Goal: Check status

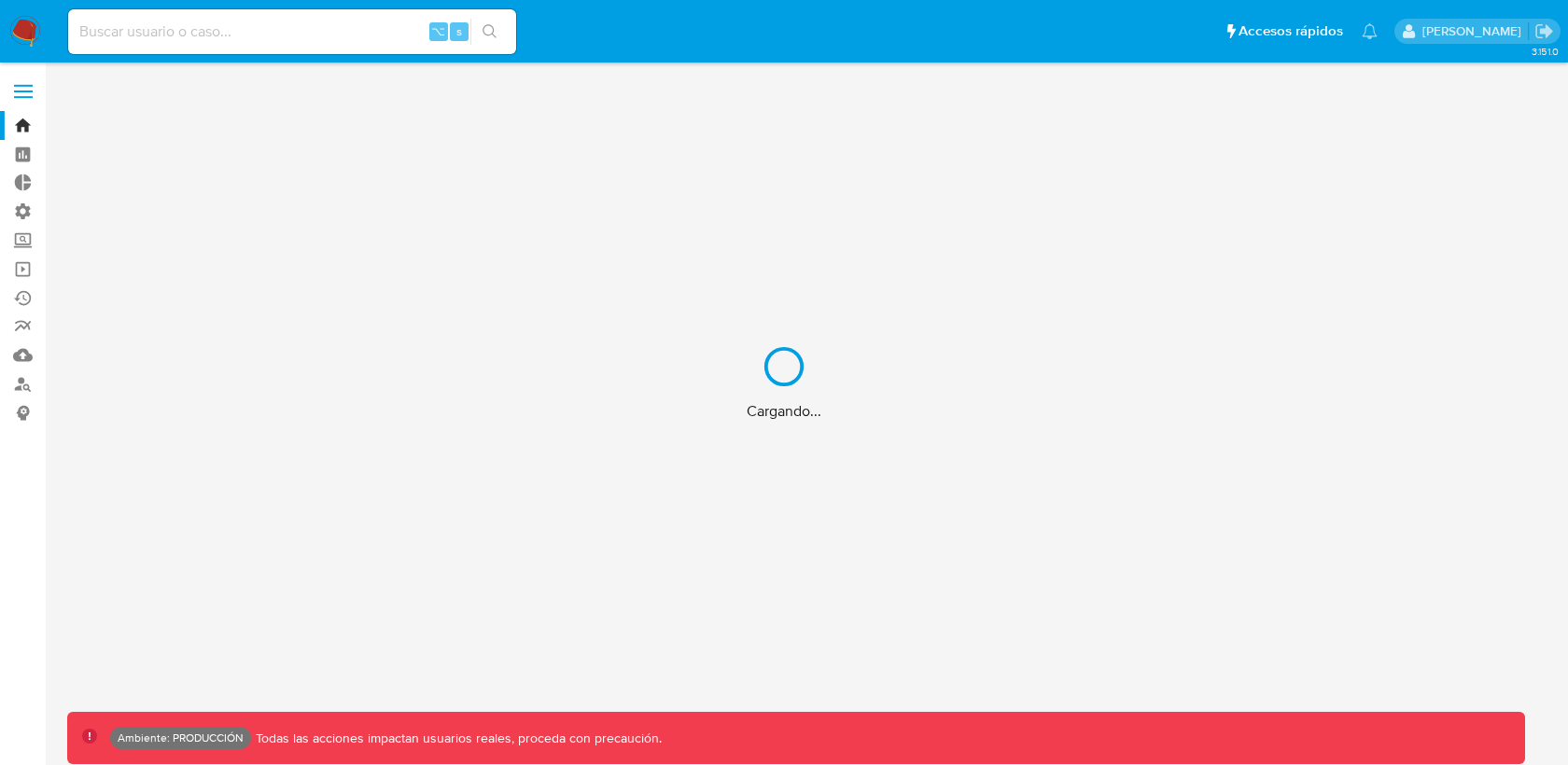
click at [280, 24] on div "Cargando..." at bounding box center [784, 382] width 1568 height 765
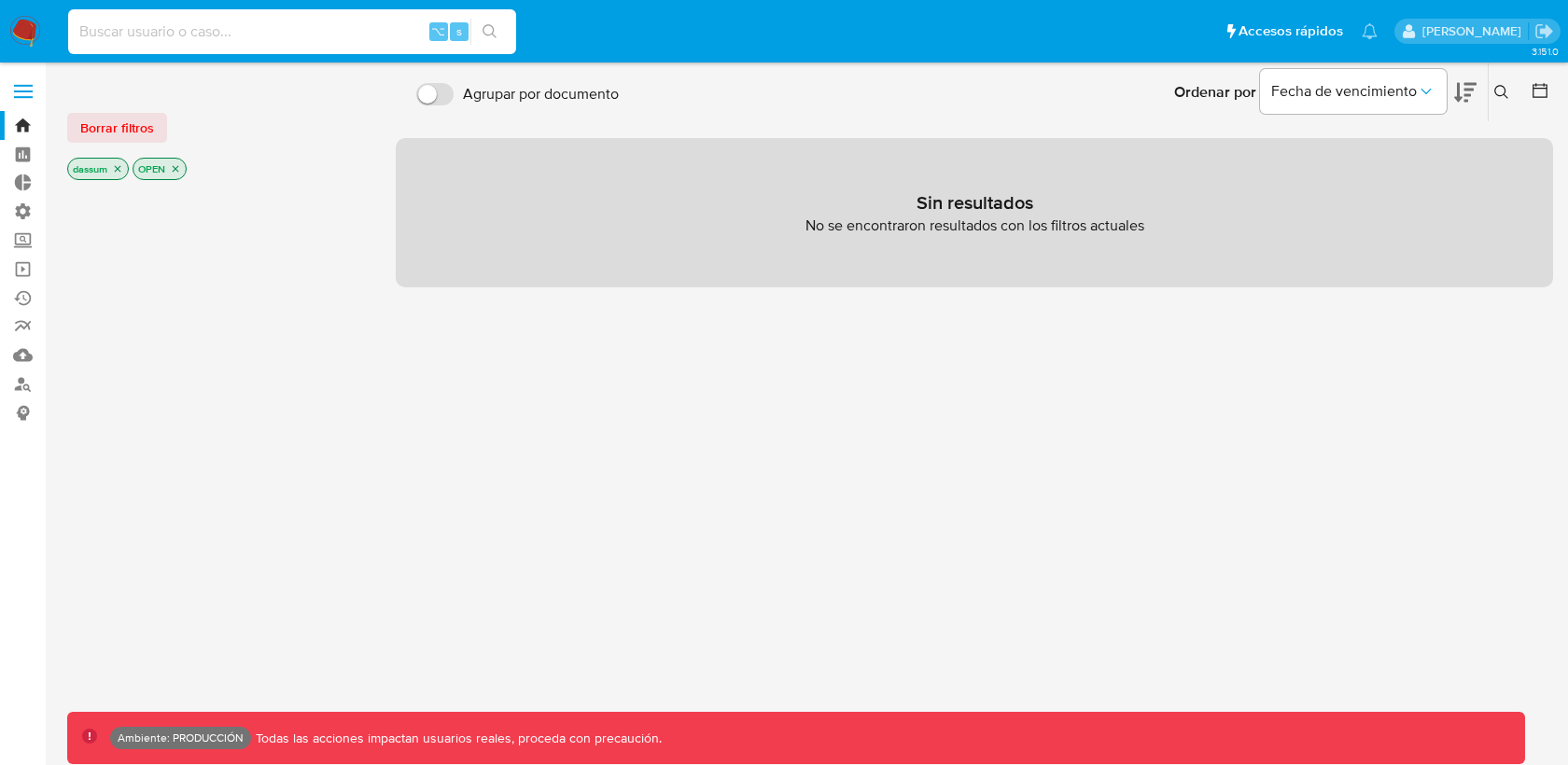
click at [258, 32] on input at bounding box center [293, 32] width 448 height 24
type input "farmacialafinur"
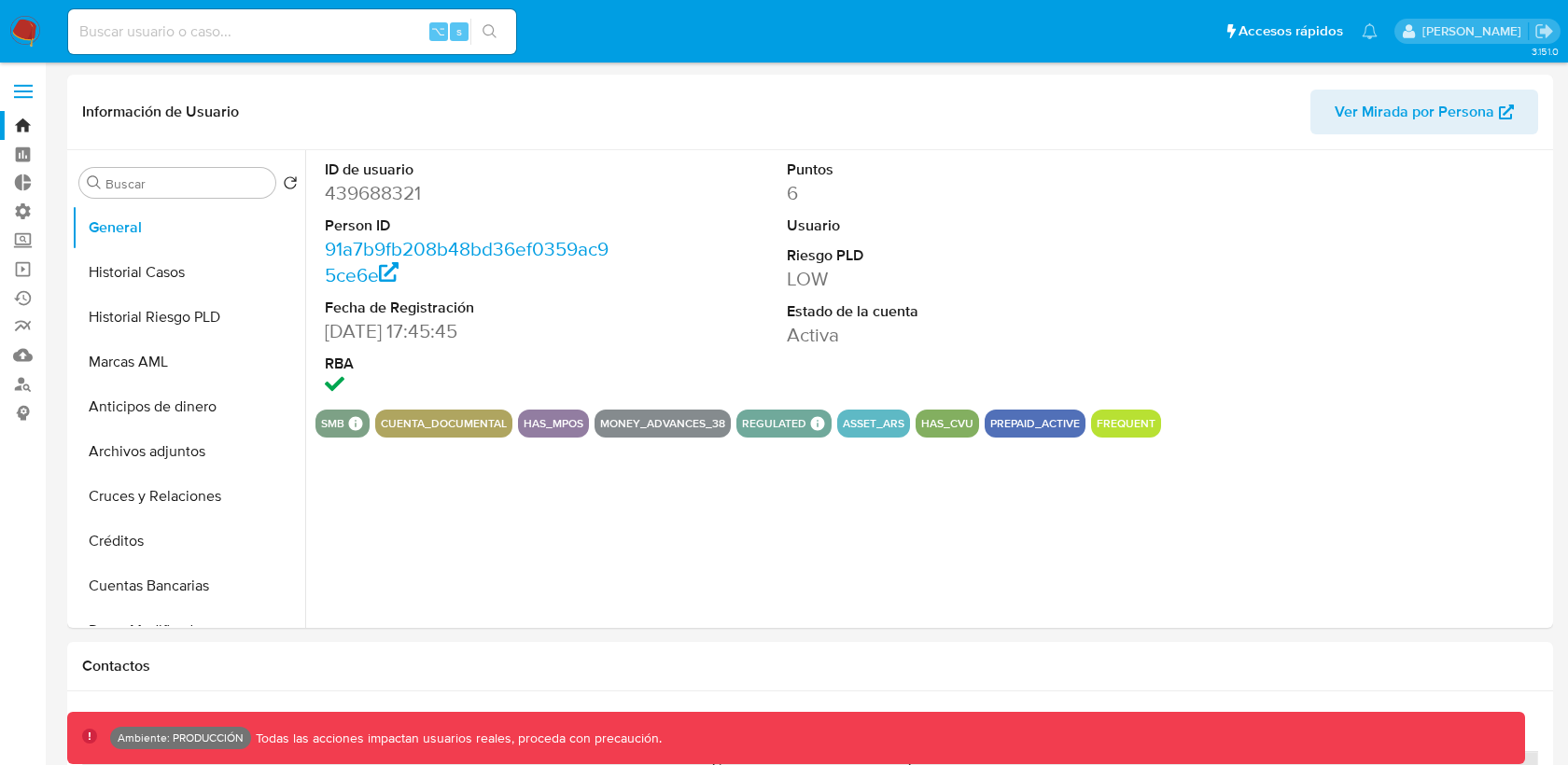
select select "10"
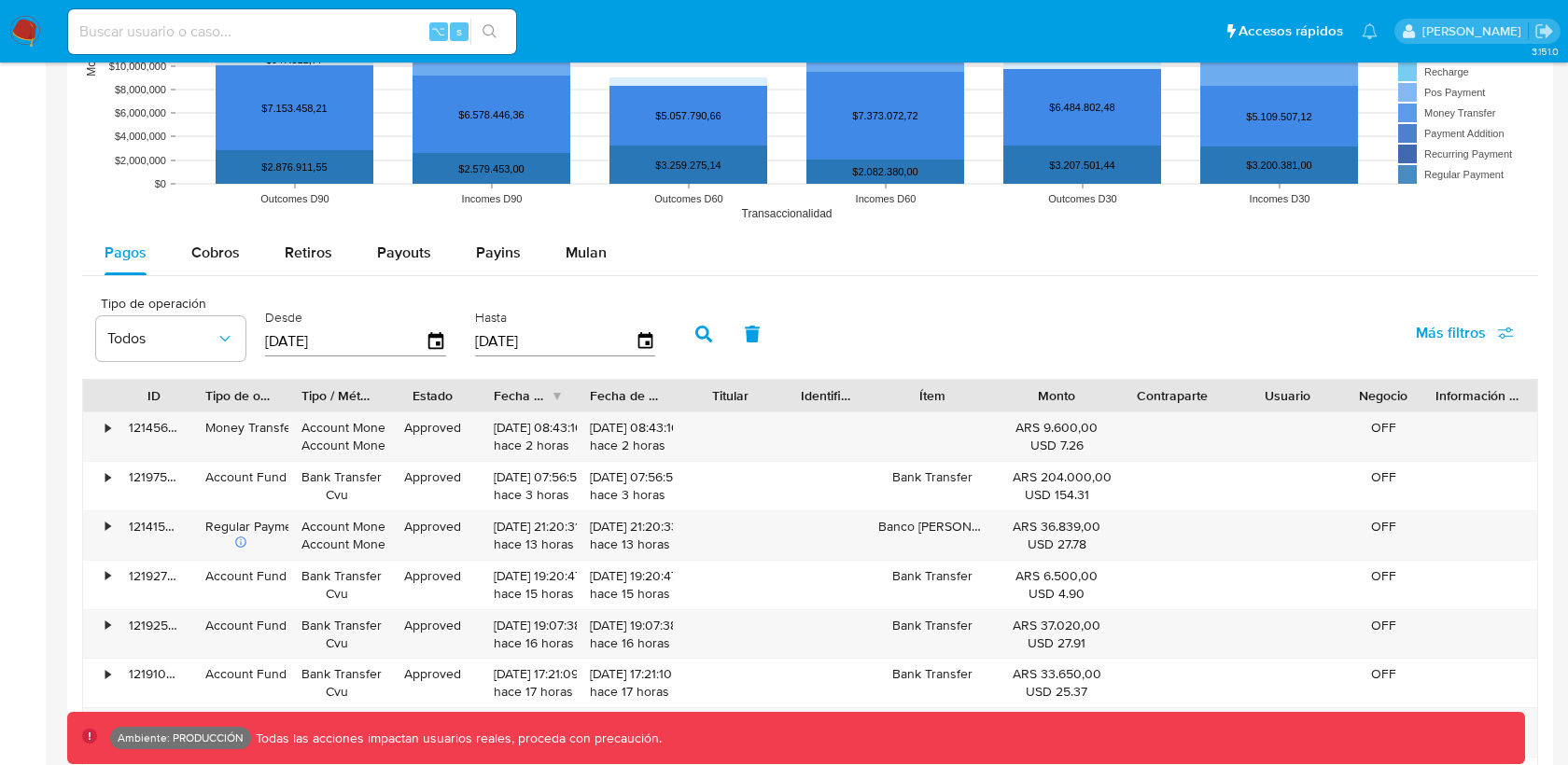
scroll to position [1445, 0]
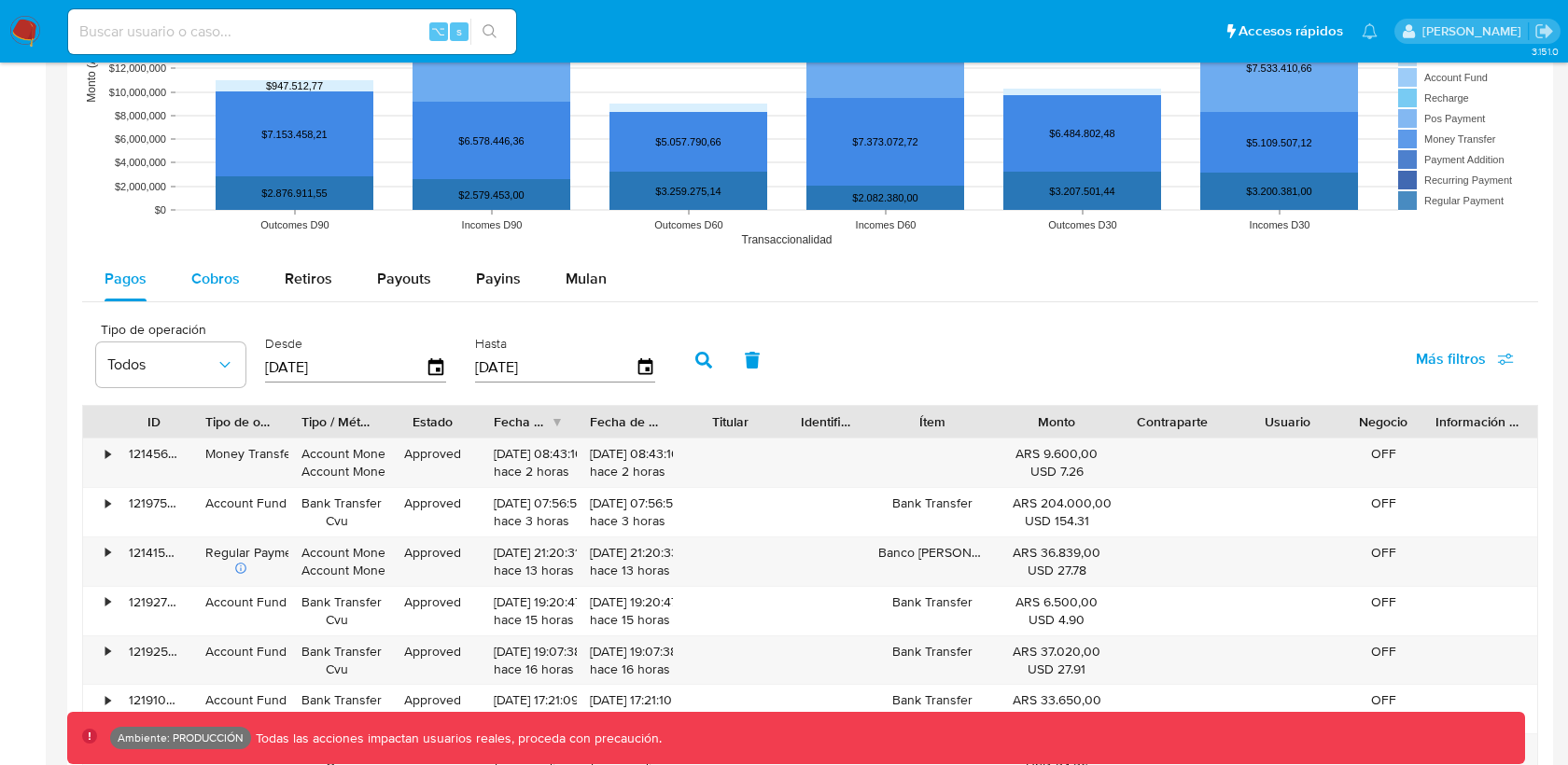
click at [228, 281] on span "Cobros" at bounding box center [215, 279] width 49 height 22
select select "10"
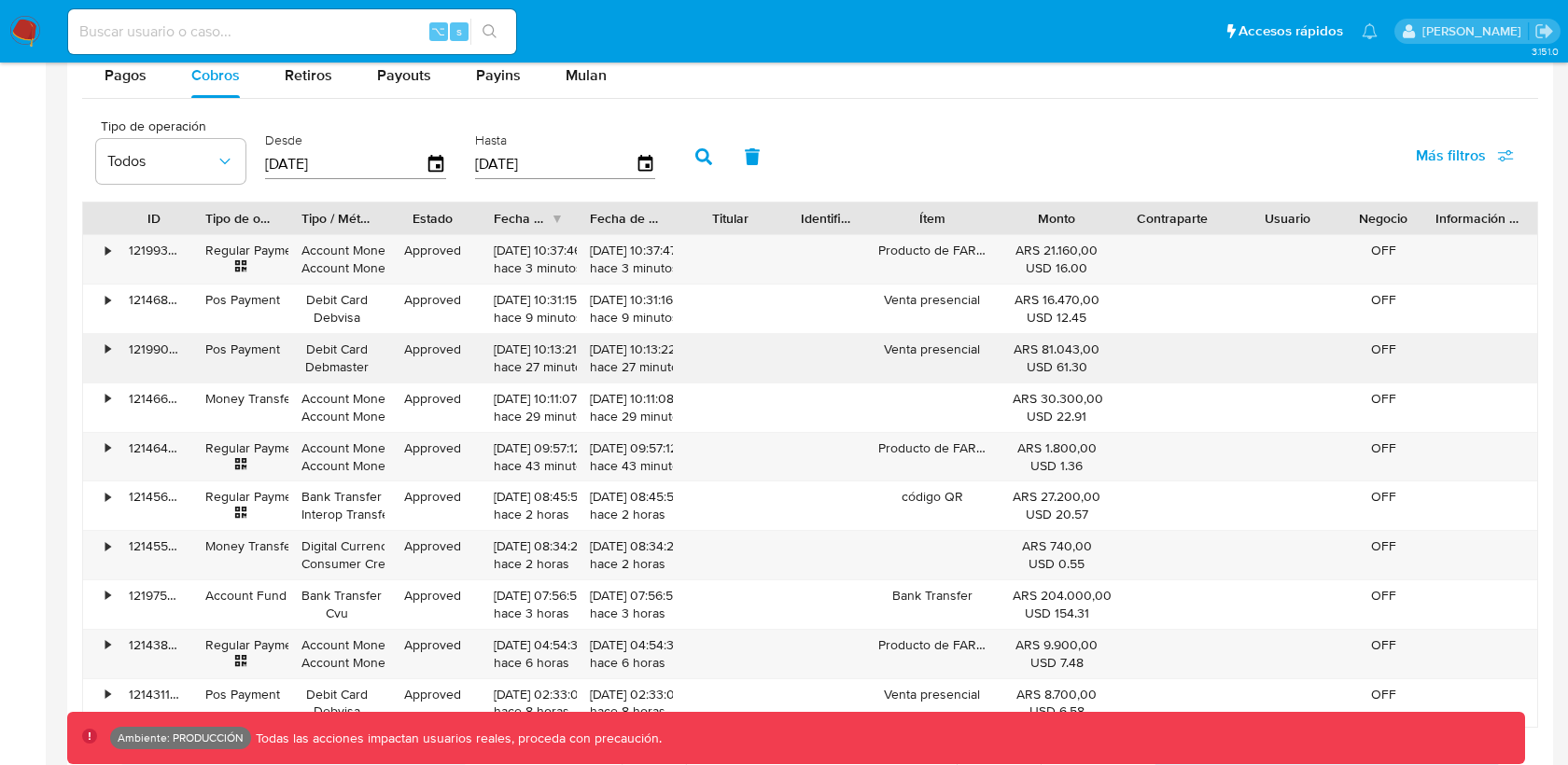
scroll to position [1641, 0]
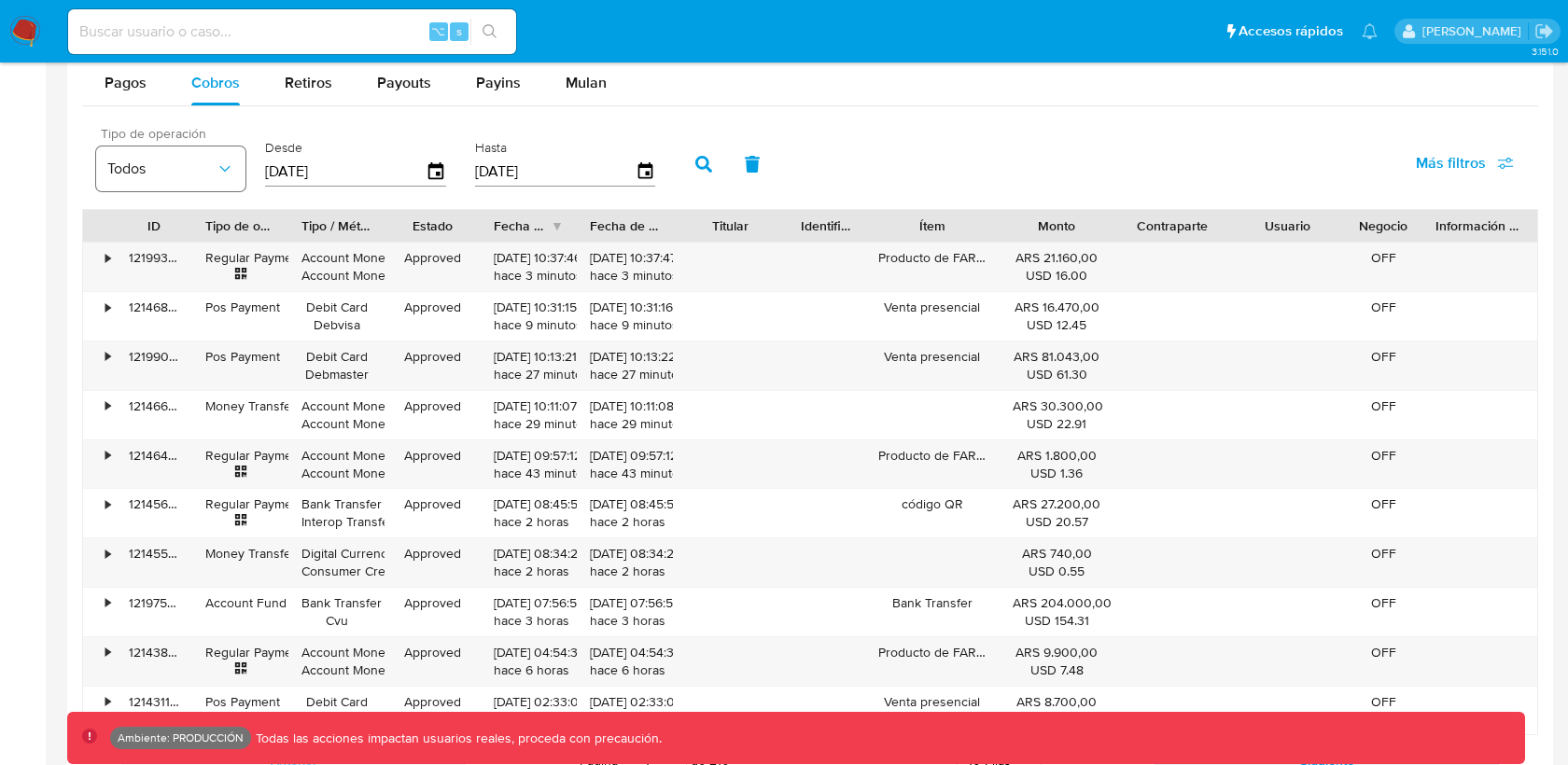
click at [217, 171] on icon "button" at bounding box center [225, 168] width 19 height 19
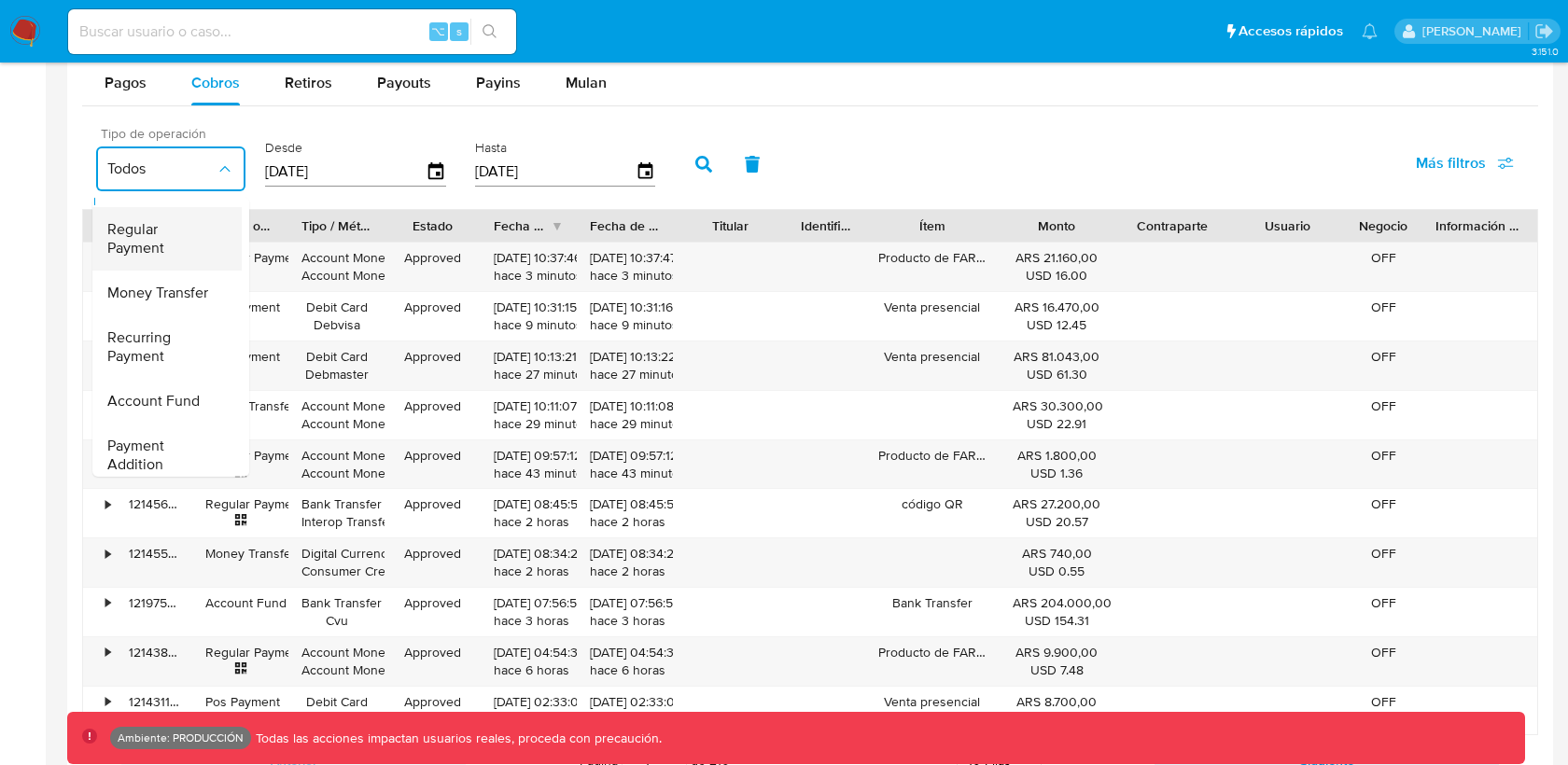
scroll to position [0, 0]
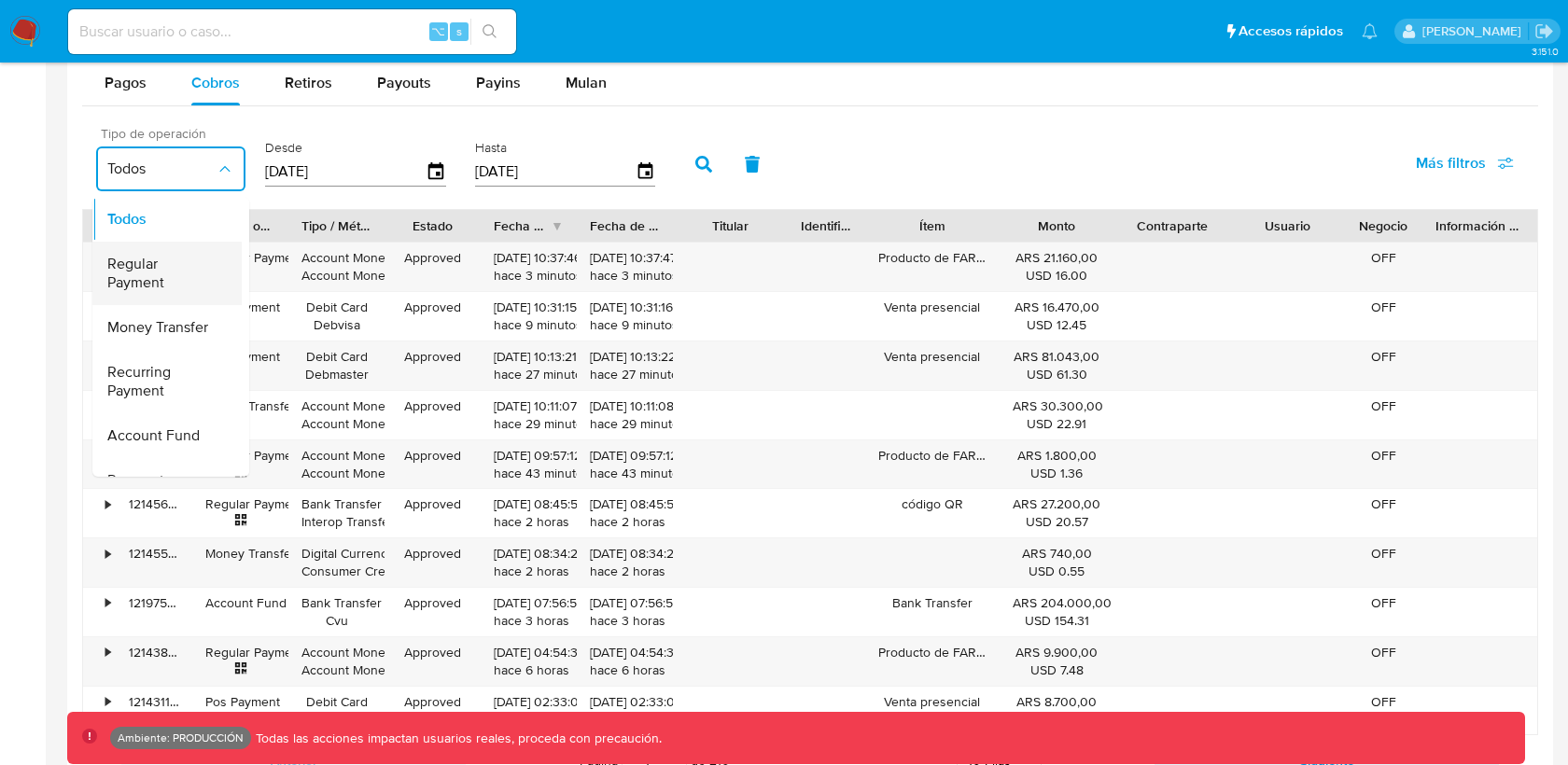
click at [159, 270] on span "Regular Payment" at bounding box center [161, 274] width 108 height 38
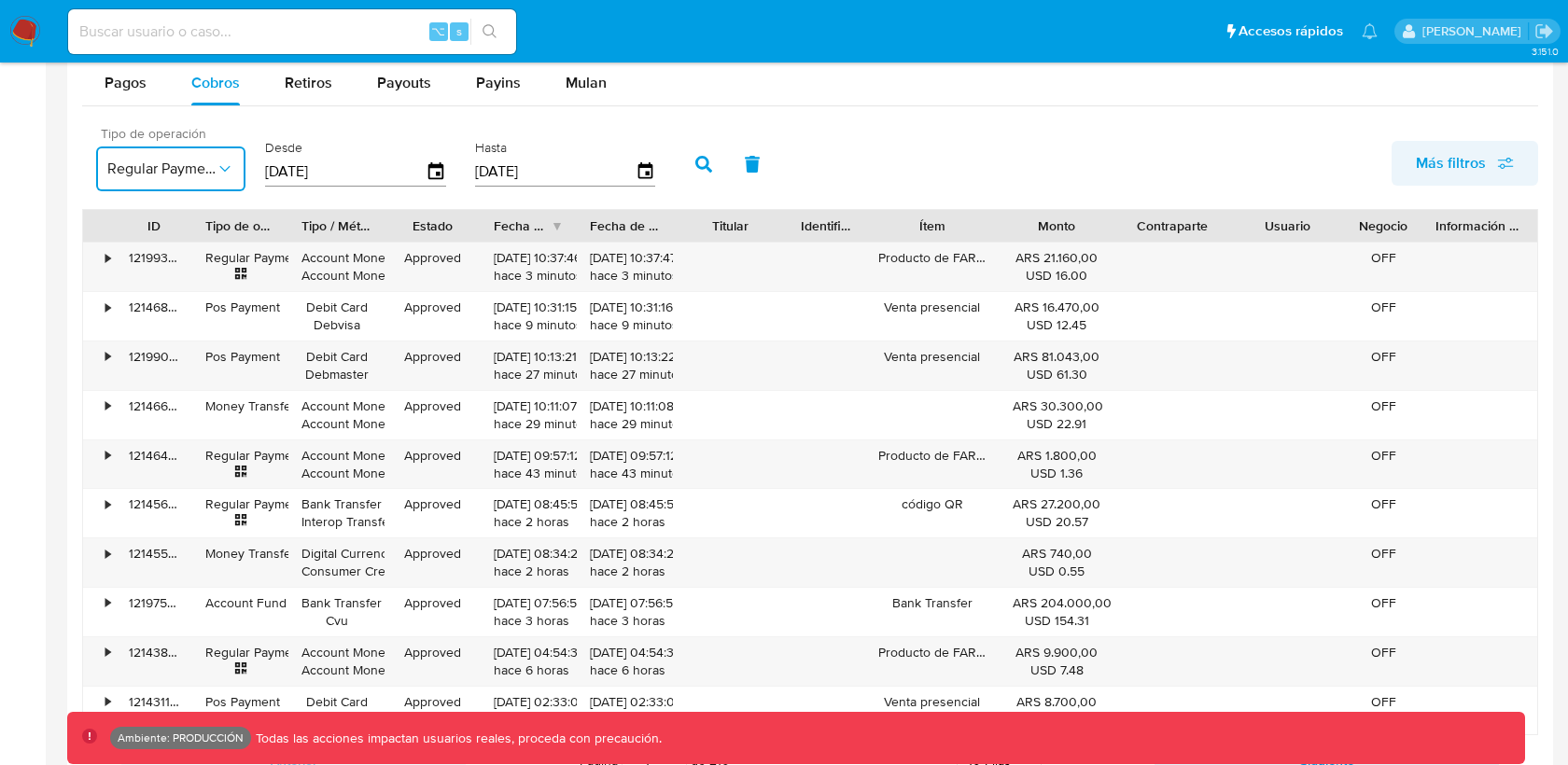
click at [1440, 158] on span "Más filtros" at bounding box center [1452, 163] width 70 height 45
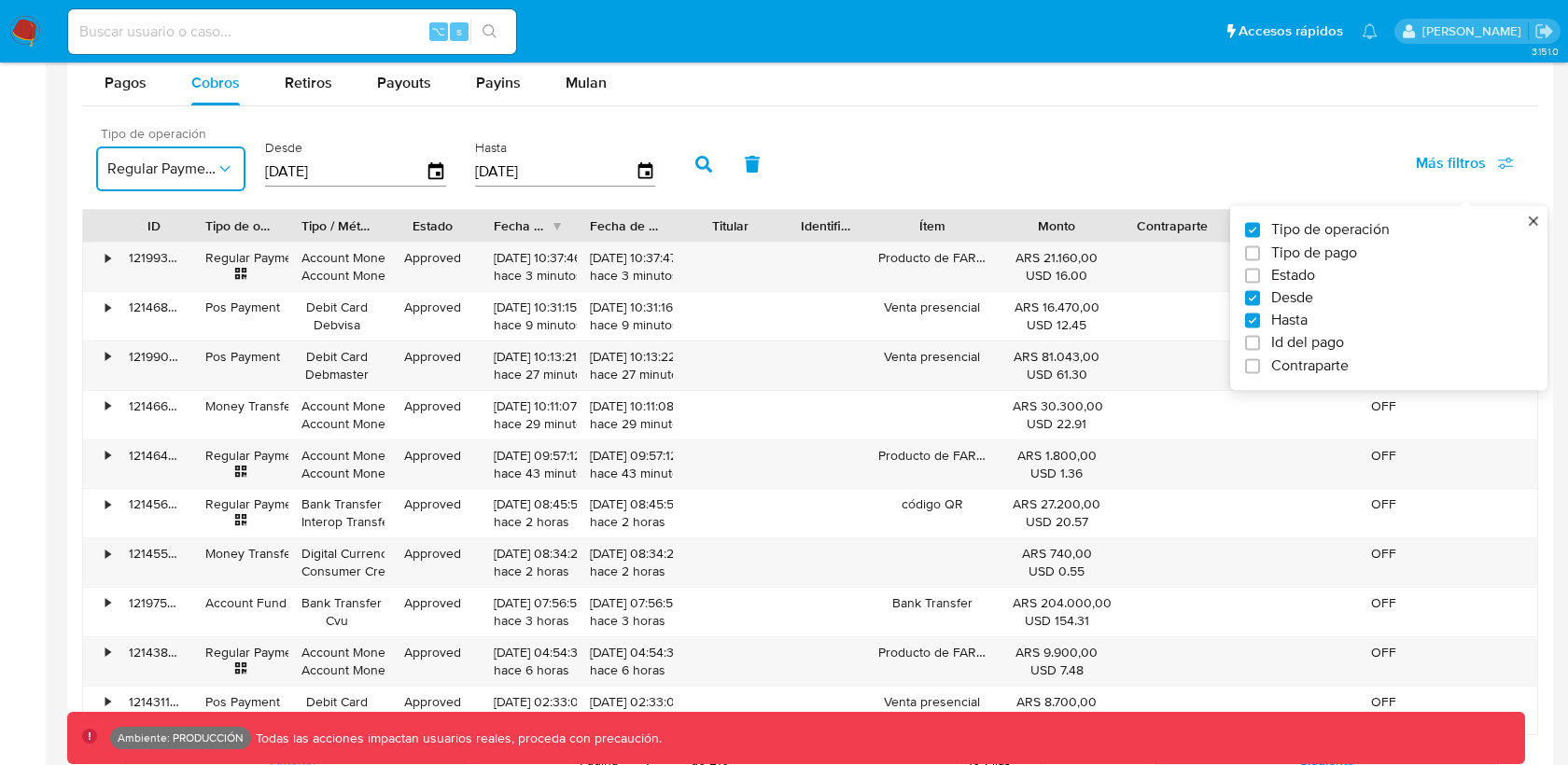
click at [1326, 250] on span "Tipo de pago" at bounding box center [1314, 253] width 86 height 19
click at [1261, 250] on input "Tipo de pago" at bounding box center [1253, 253] width 15 height 15
checkbox input "true"
type input "[DATE]"
click at [340, 159] on span "Todos" at bounding box center [325, 168] width 108 height 19
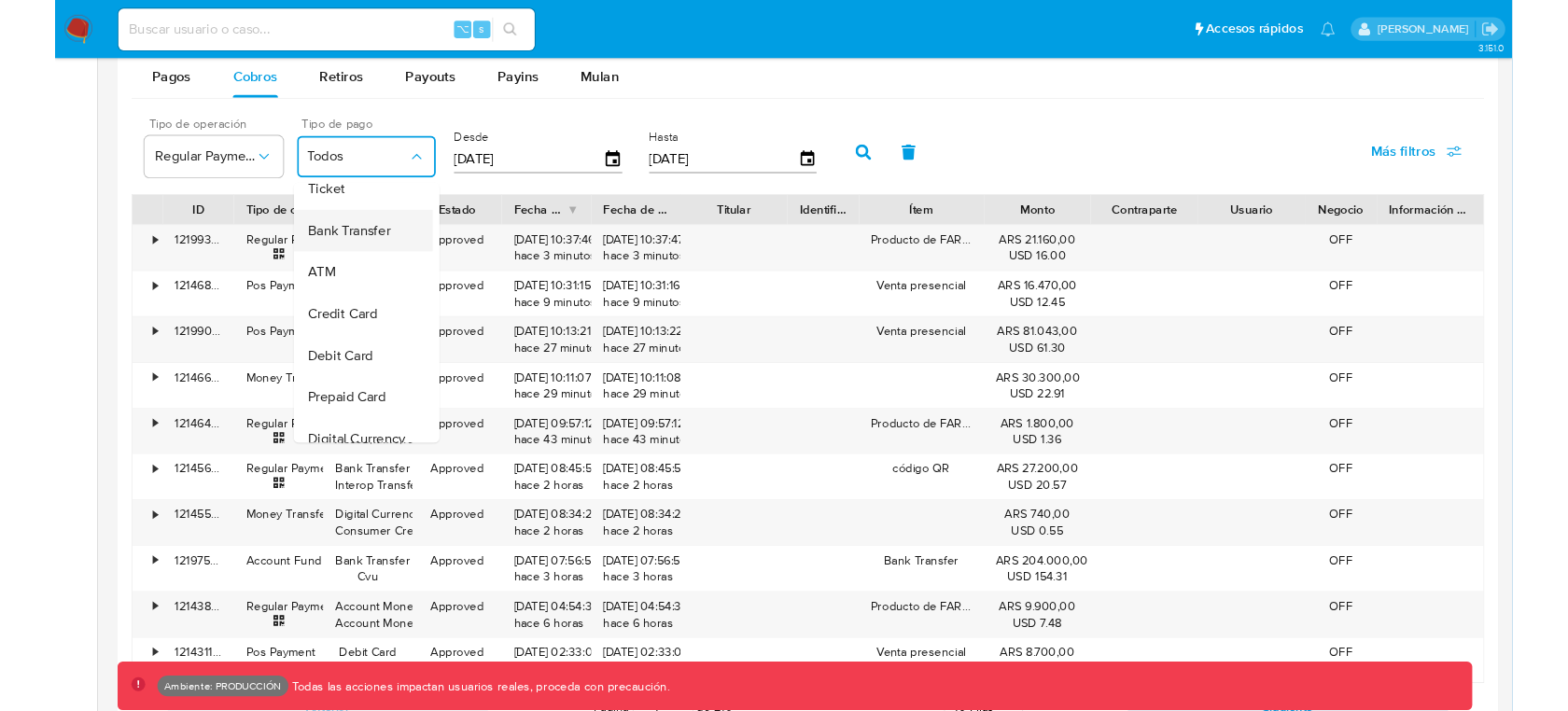
scroll to position [102, 0]
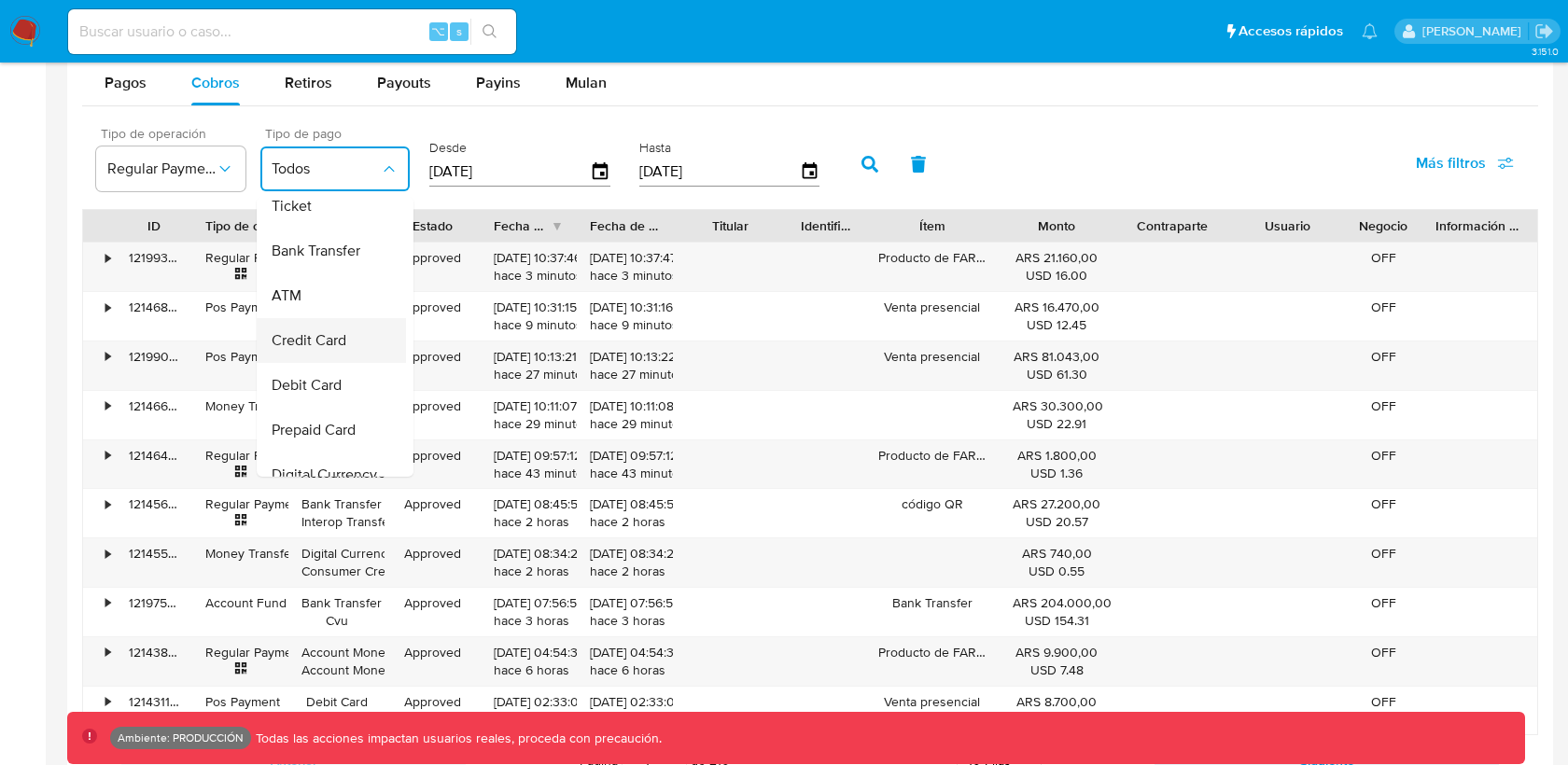
click at [333, 342] on span "Credit Card" at bounding box center [308, 340] width 75 height 19
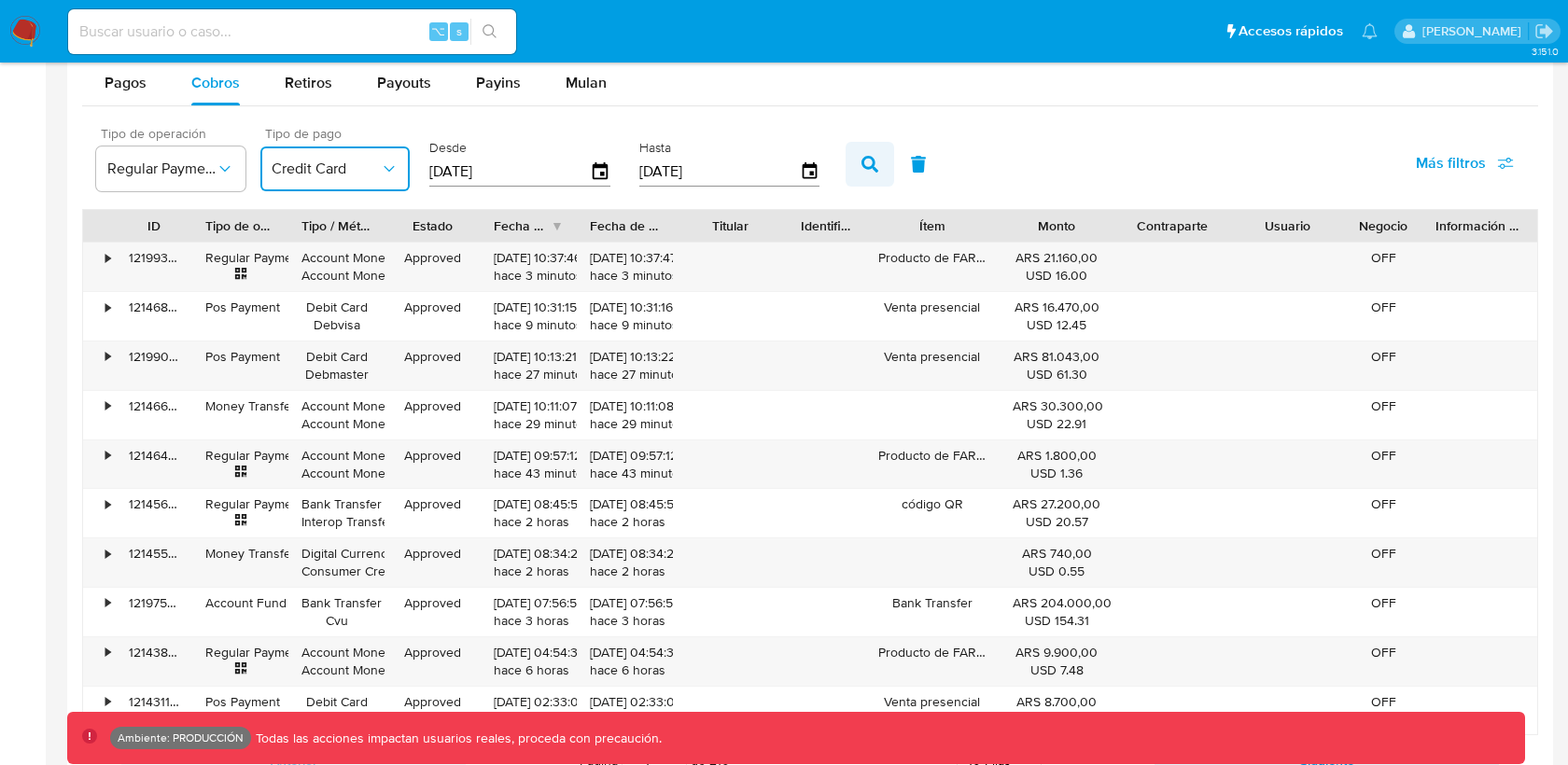
click at [862, 159] on icon "button" at bounding box center [870, 164] width 17 height 17
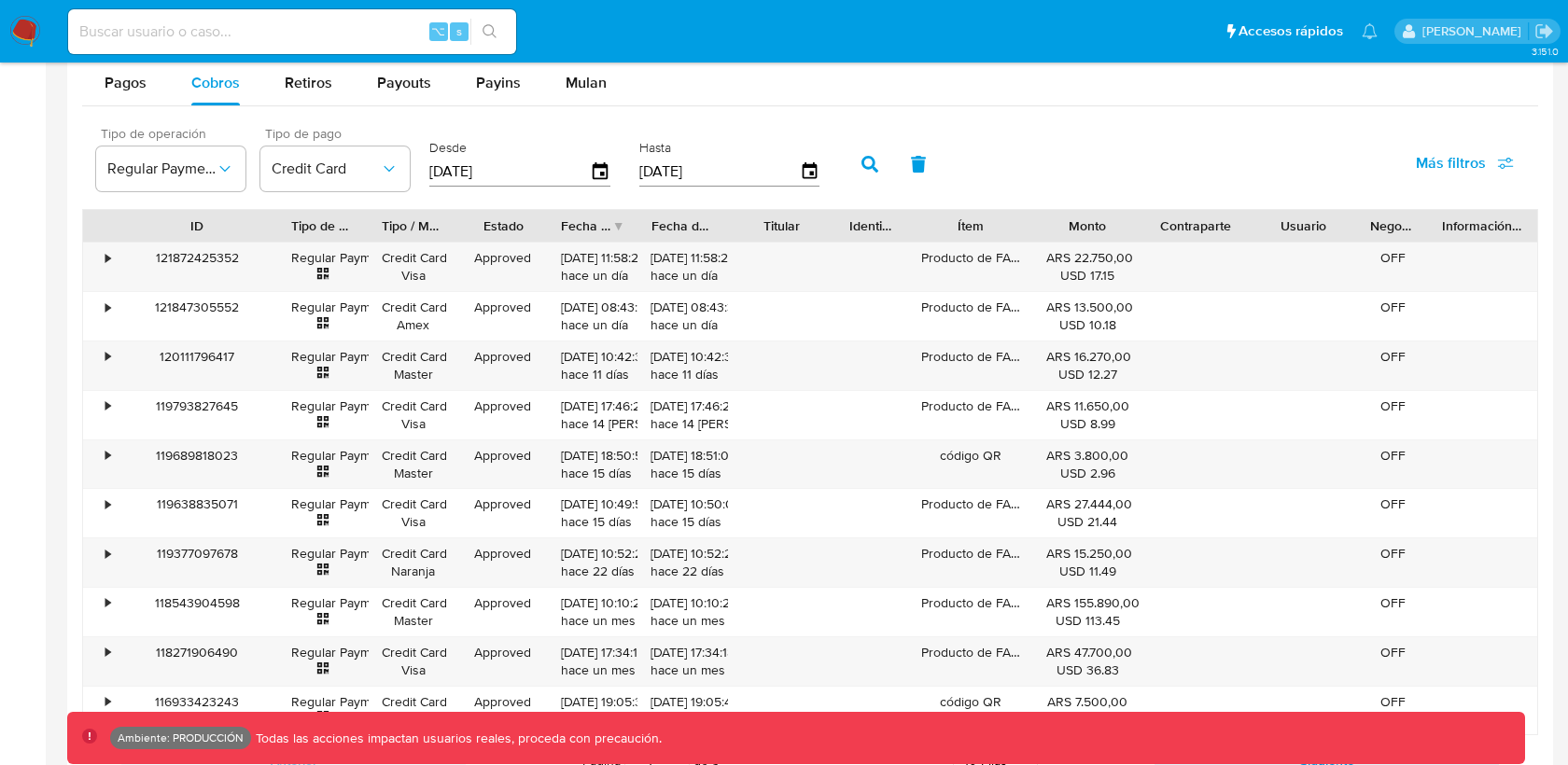
drag, startPoint x: 190, startPoint y: 232, endPoint x: 278, endPoint y: 235, distance: 88.1
click at [278, 233] on div at bounding box center [279, 226] width 34 height 32
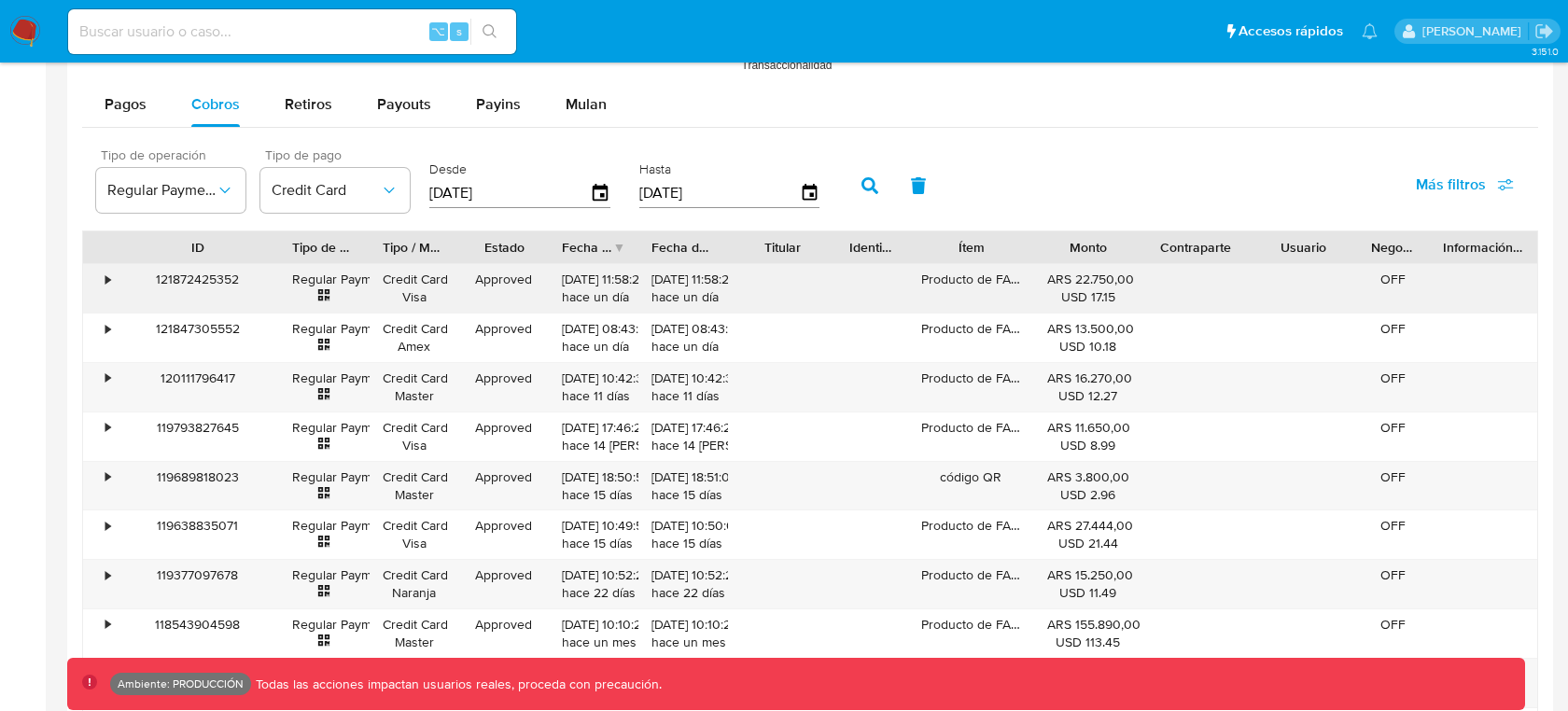
scroll to position [1600, 0]
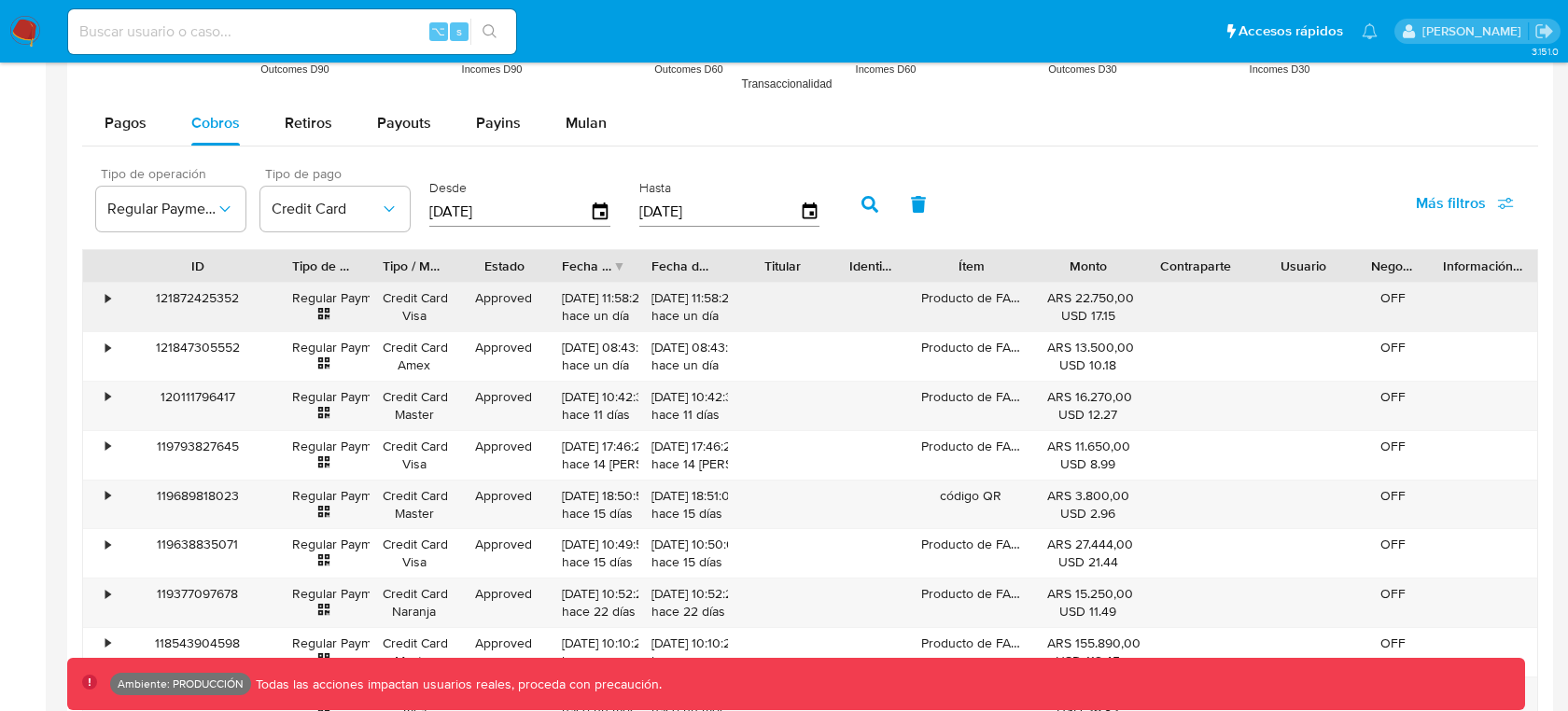
click at [205, 291] on div "121872425352" at bounding box center [197, 306] width 163 height 49
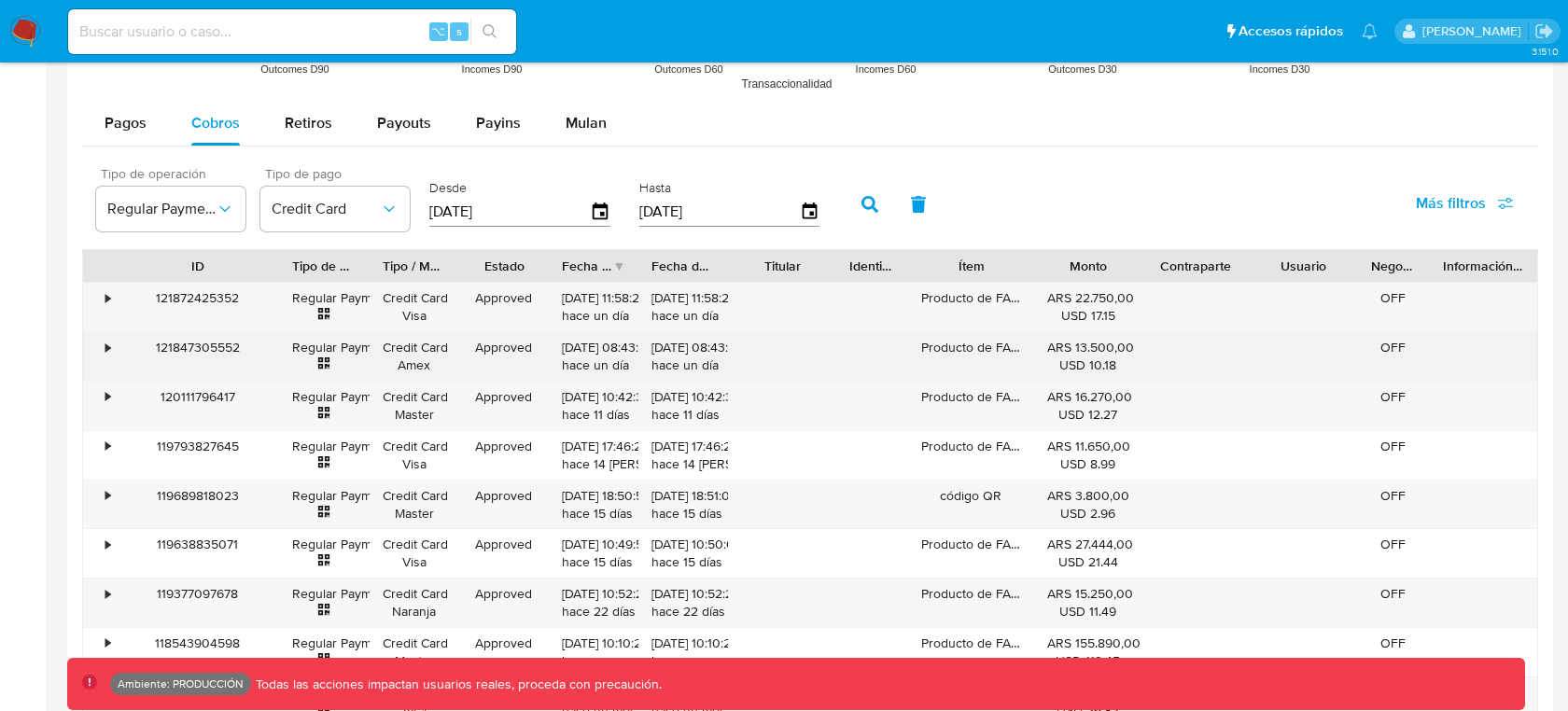
click at [210, 341] on div "121847305552" at bounding box center [197, 356] width 163 height 49
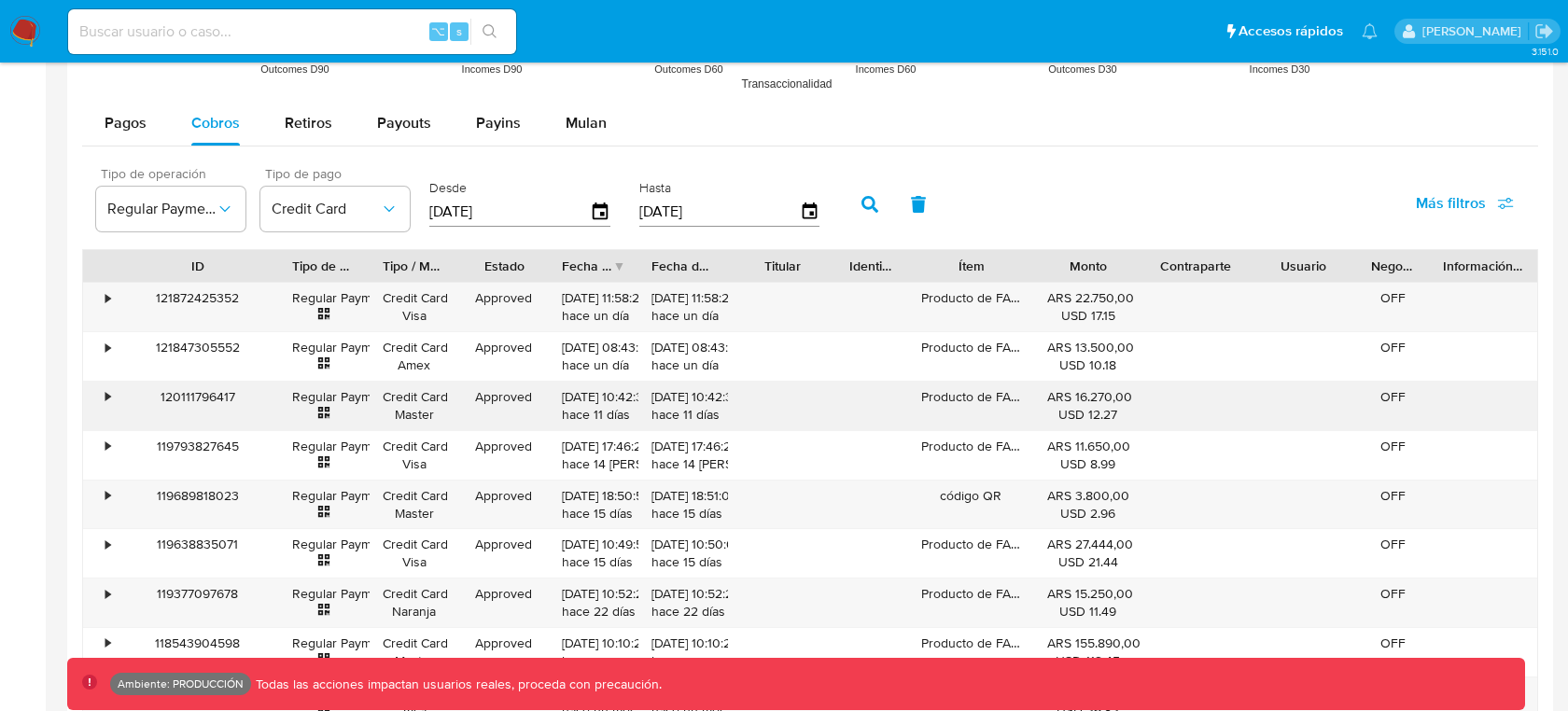
click at [193, 387] on div "120111796417" at bounding box center [197, 406] width 163 height 49
click at [230, 207] on icon "button" at bounding box center [225, 209] width 19 height 19
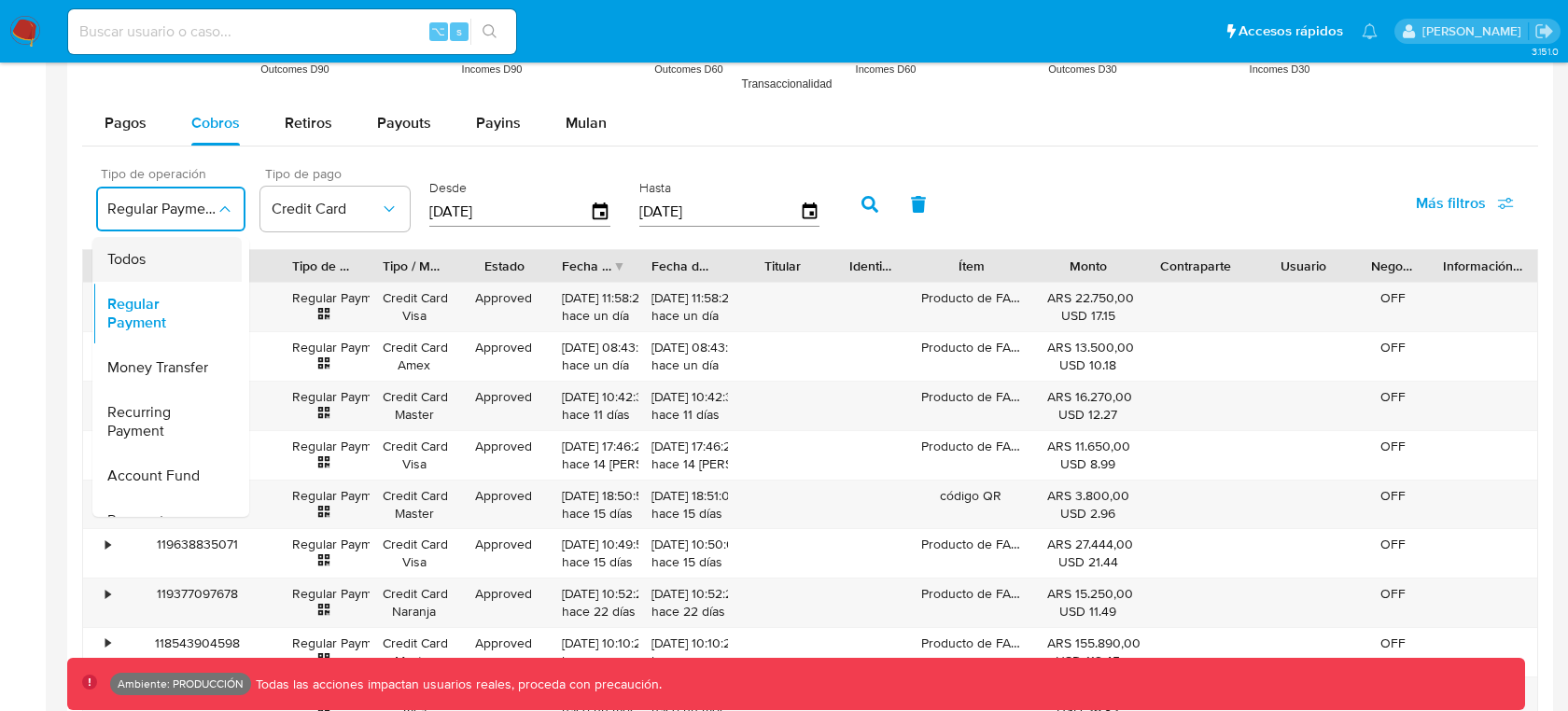
click at [170, 267] on div "Todos" at bounding box center [161, 259] width 108 height 45
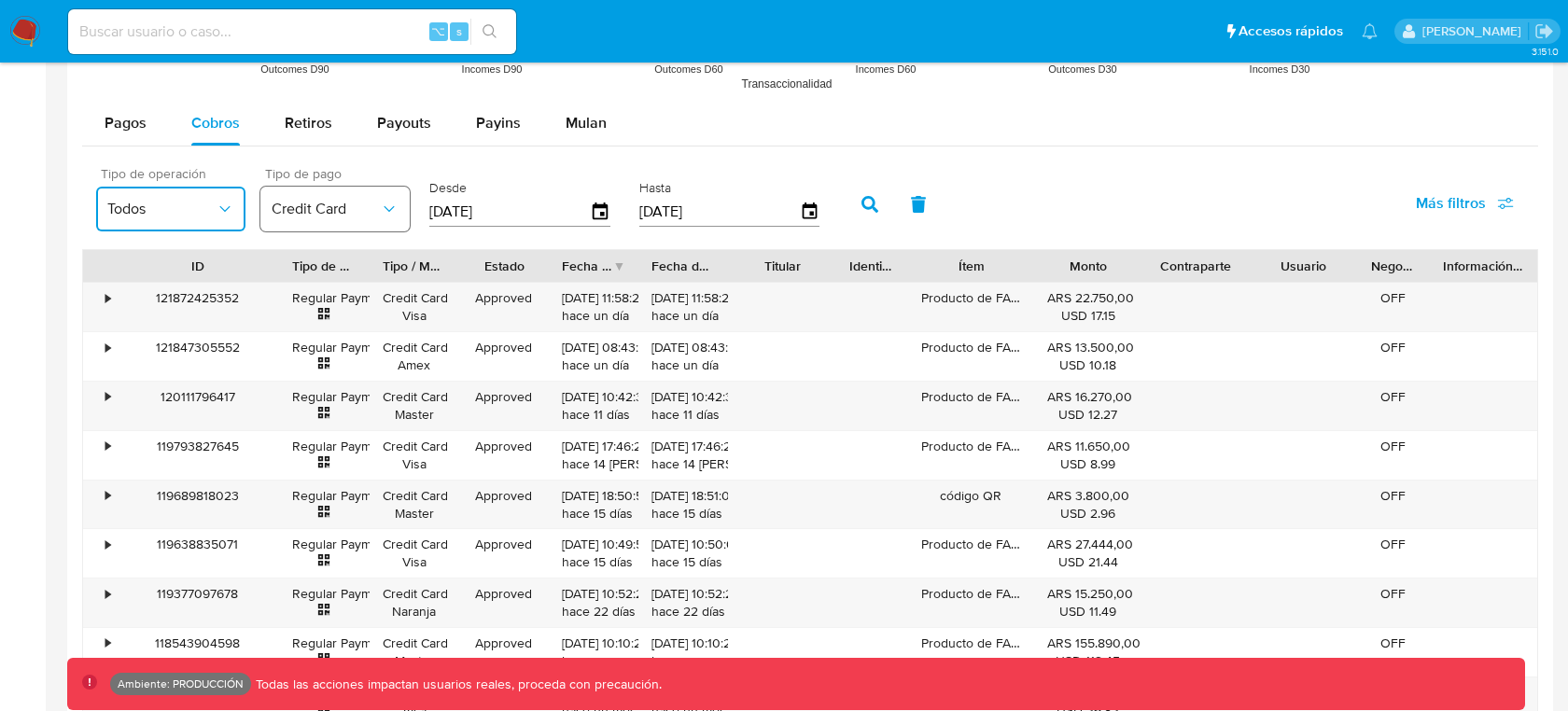
click at [370, 206] on span "Credit Card" at bounding box center [325, 209] width 108 height 19
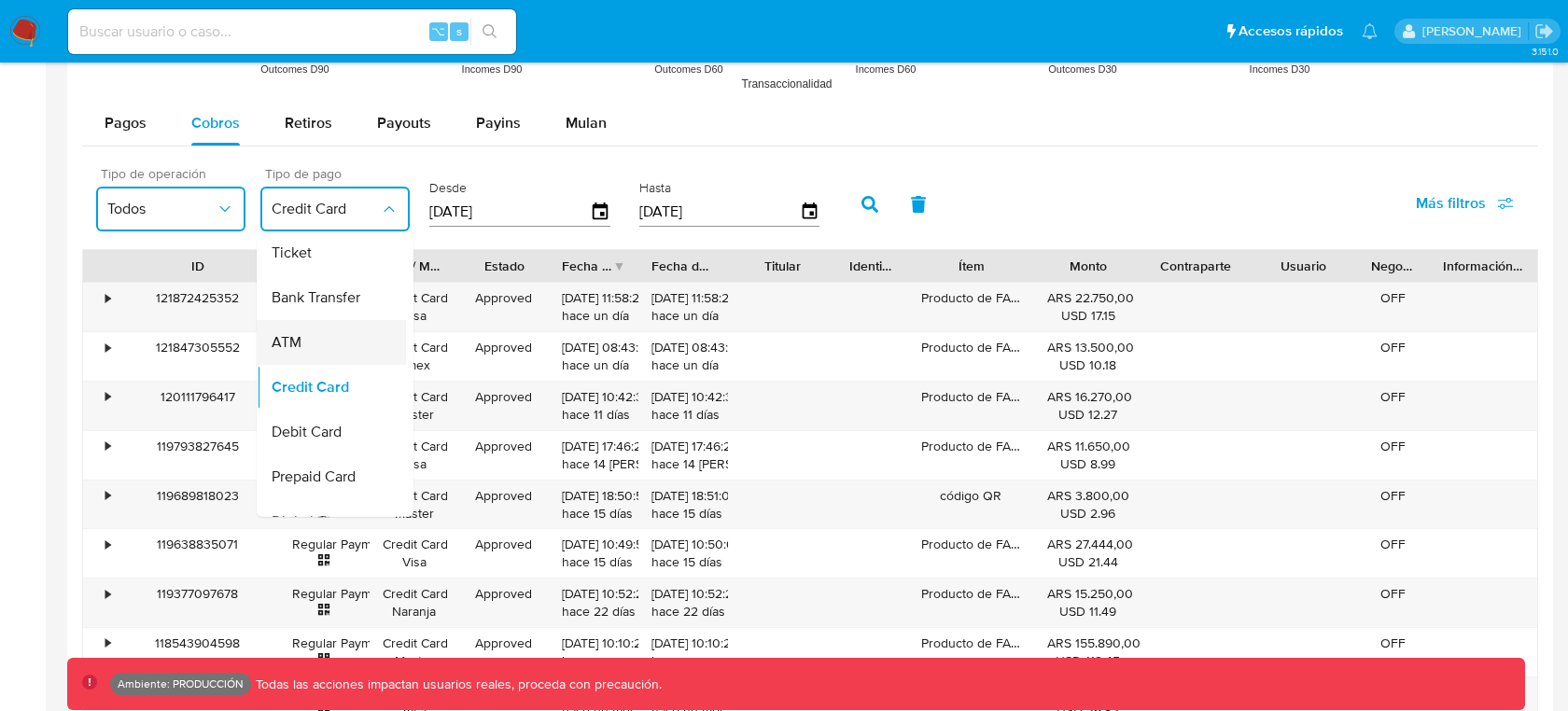
scroll to position [95, 0]
click at [1198, 166] on div "Tipo de operación Todos Tipo de pago Credit Card Todos Account Money Ticket Ban…" at bounding box center [811, 203] width 1457 height 93
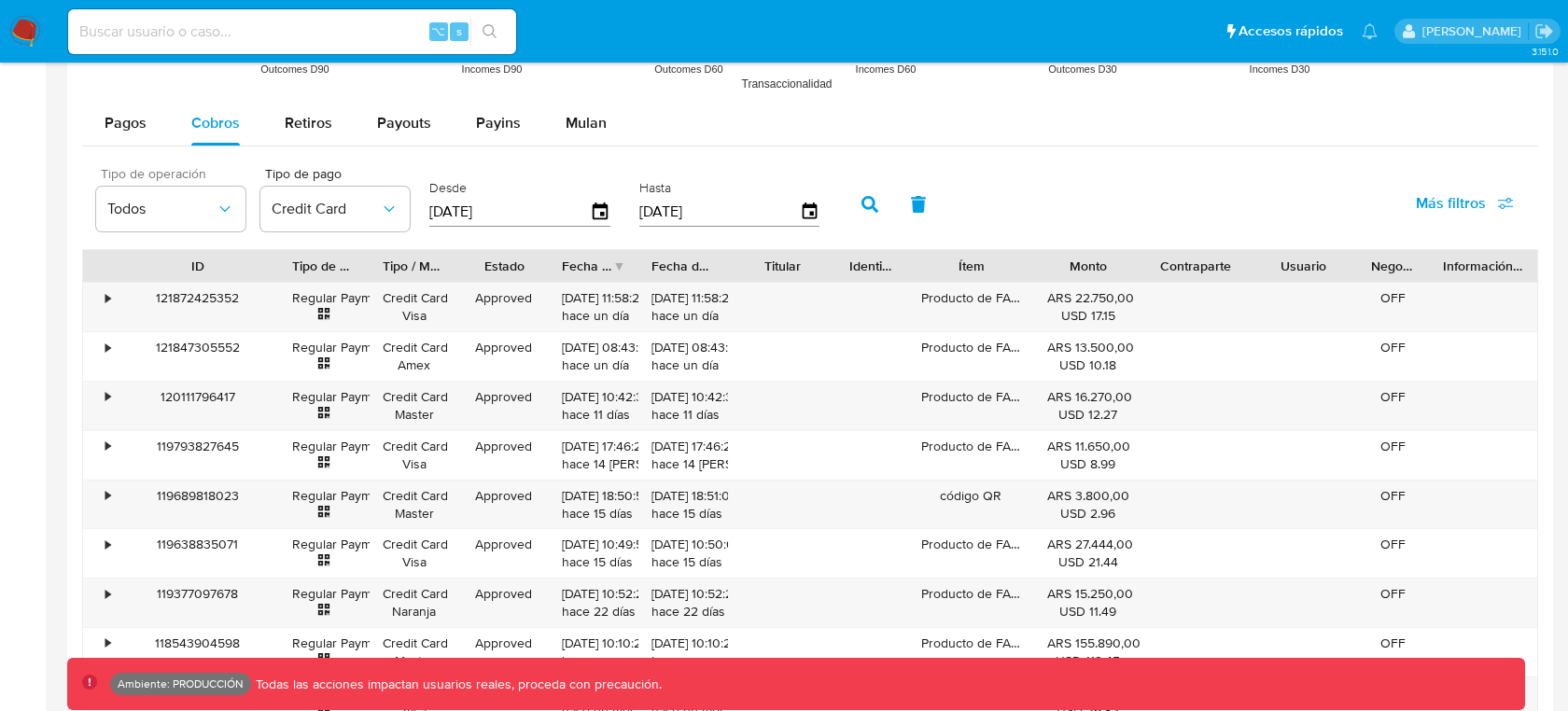
click at [855, 190] on button "button" at bounding box center [870, 204] width 49 height 45
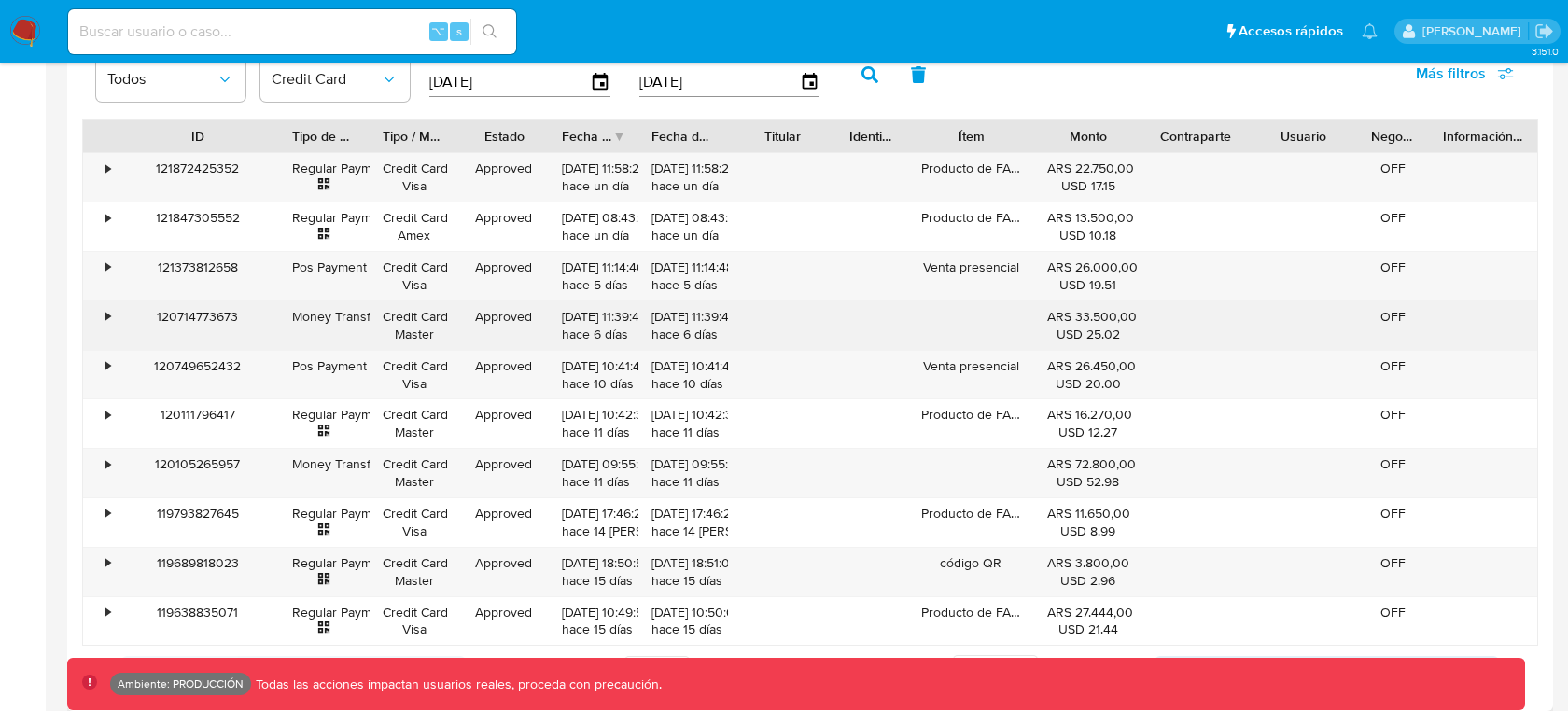
scroll to position [1739, 0]
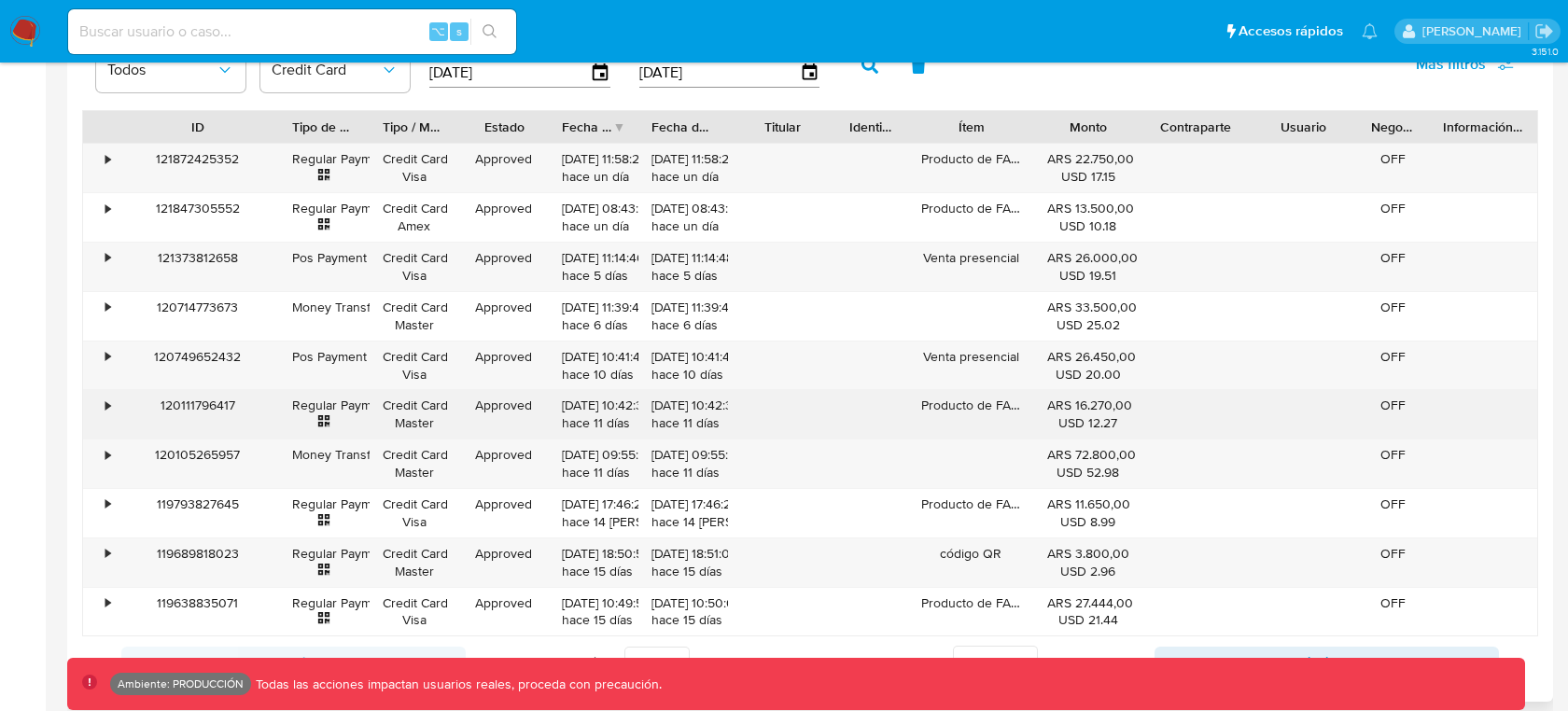
click at [211, 398] on div "120111796417" at bounding box center [197, 414] width 163 height 49
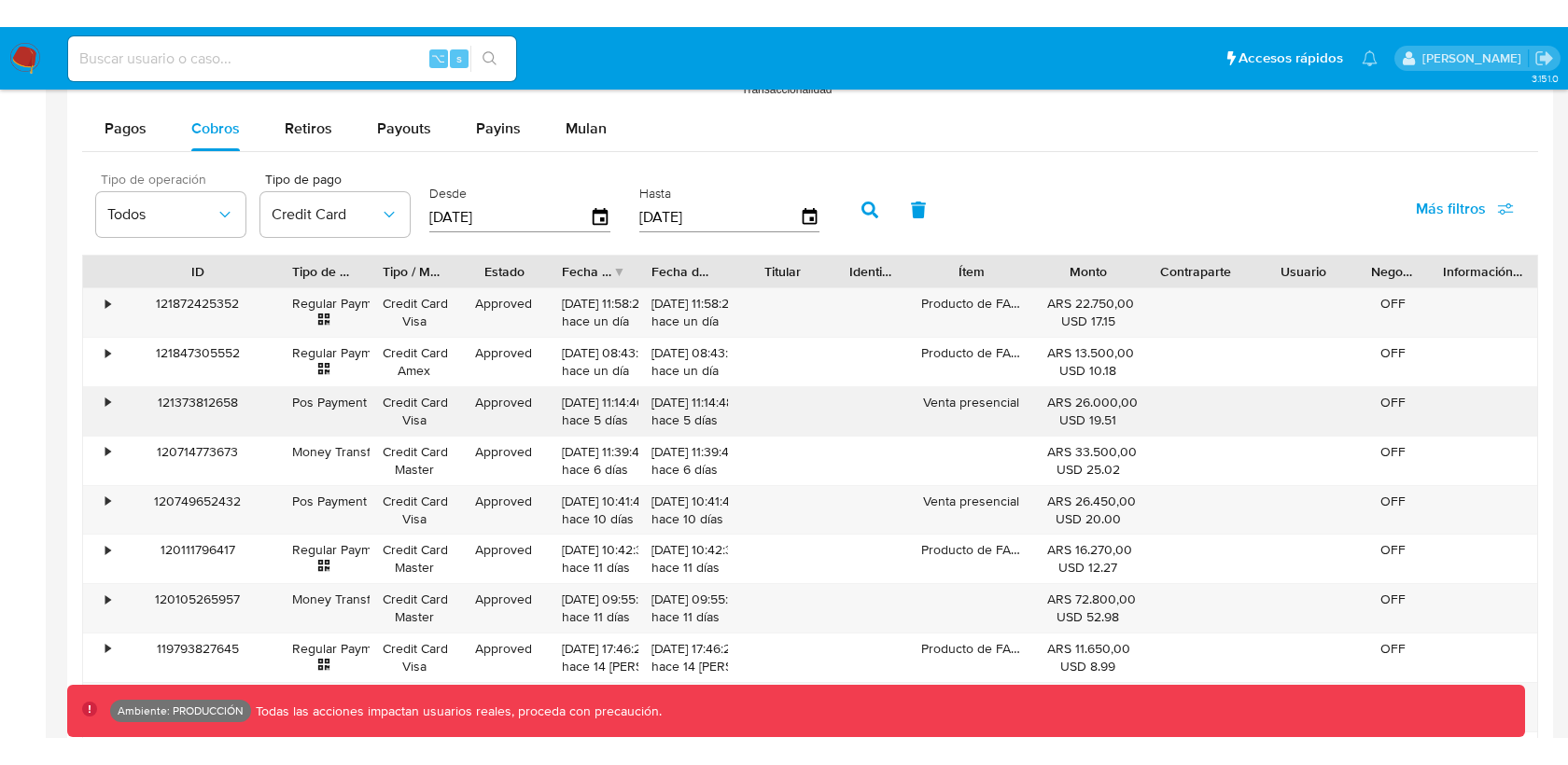
scroll to position [1626, 0]
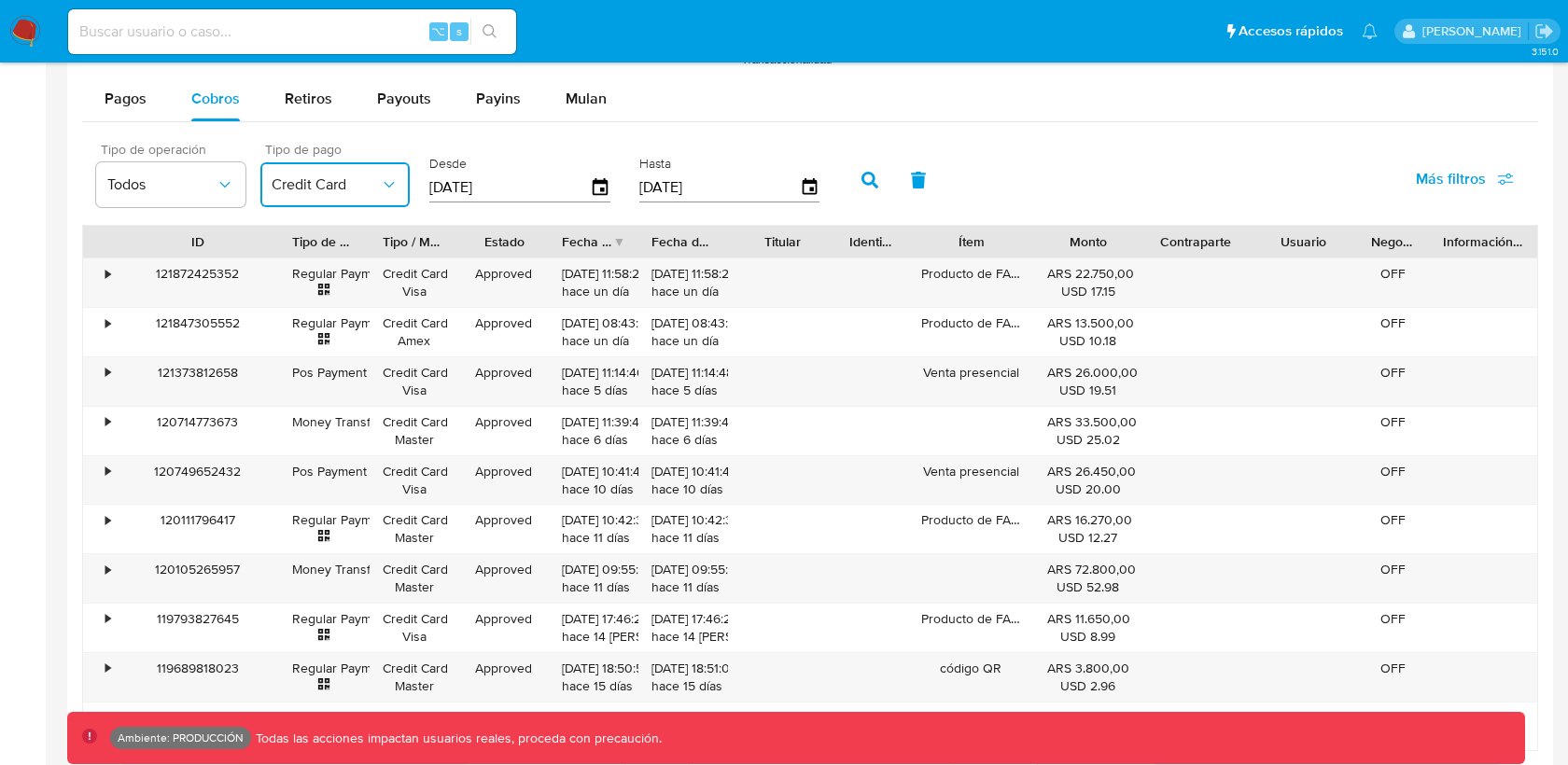
click at [354, 195] on button "Credit Card" at bounding box center [335, 184] width 149 height 45
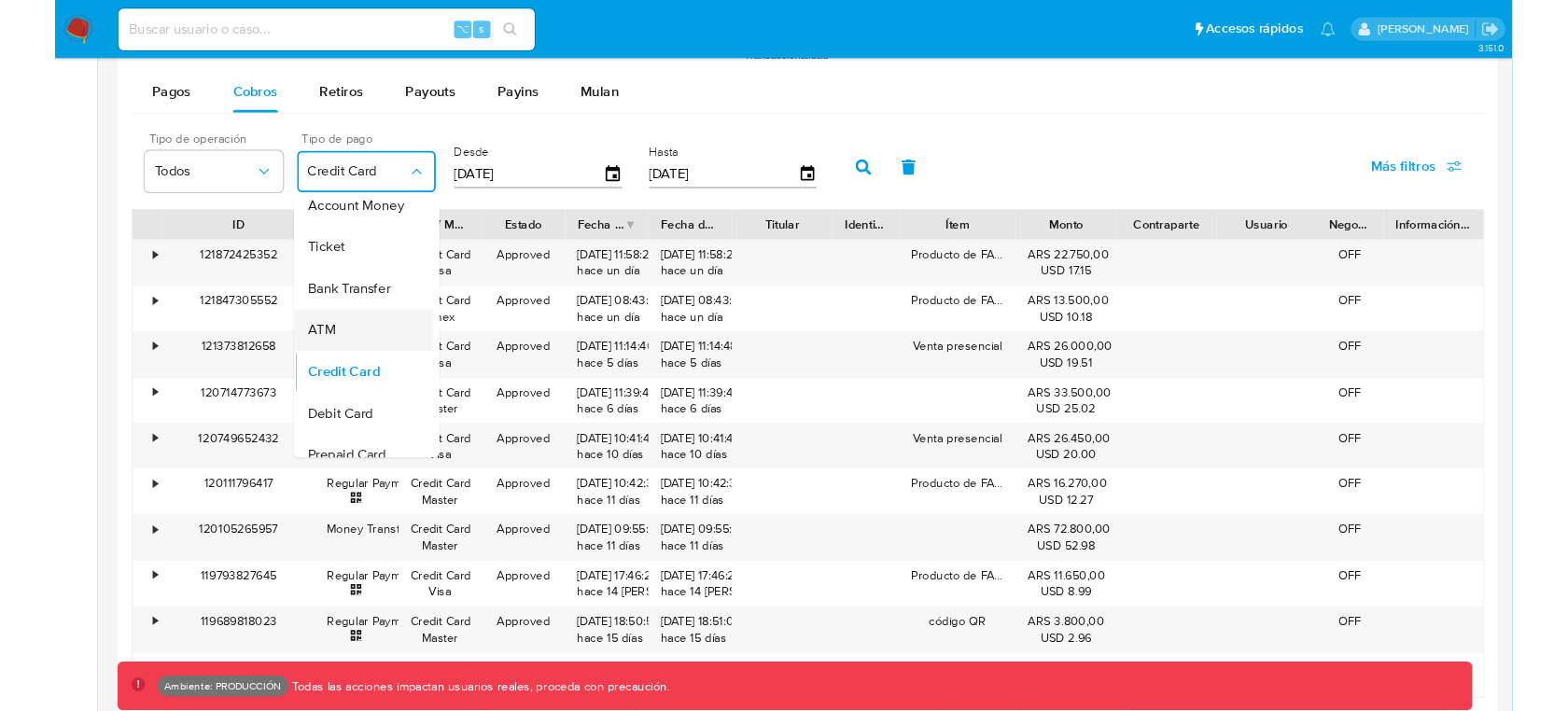
scroll to position [83, 0]
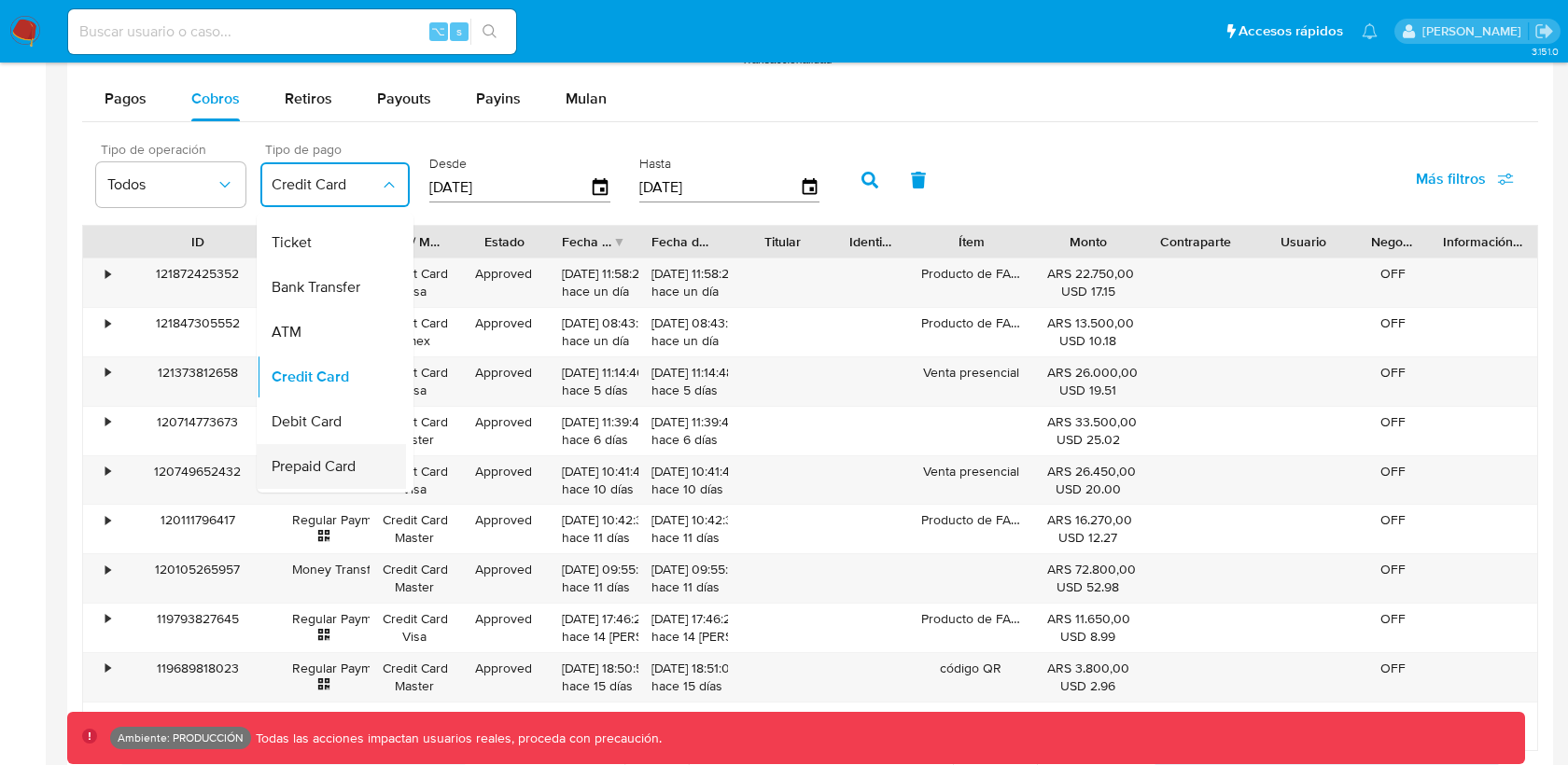
click at [330, 458] on span "Prepaid Card" at bounding box center [313, 467] width 84 height 19
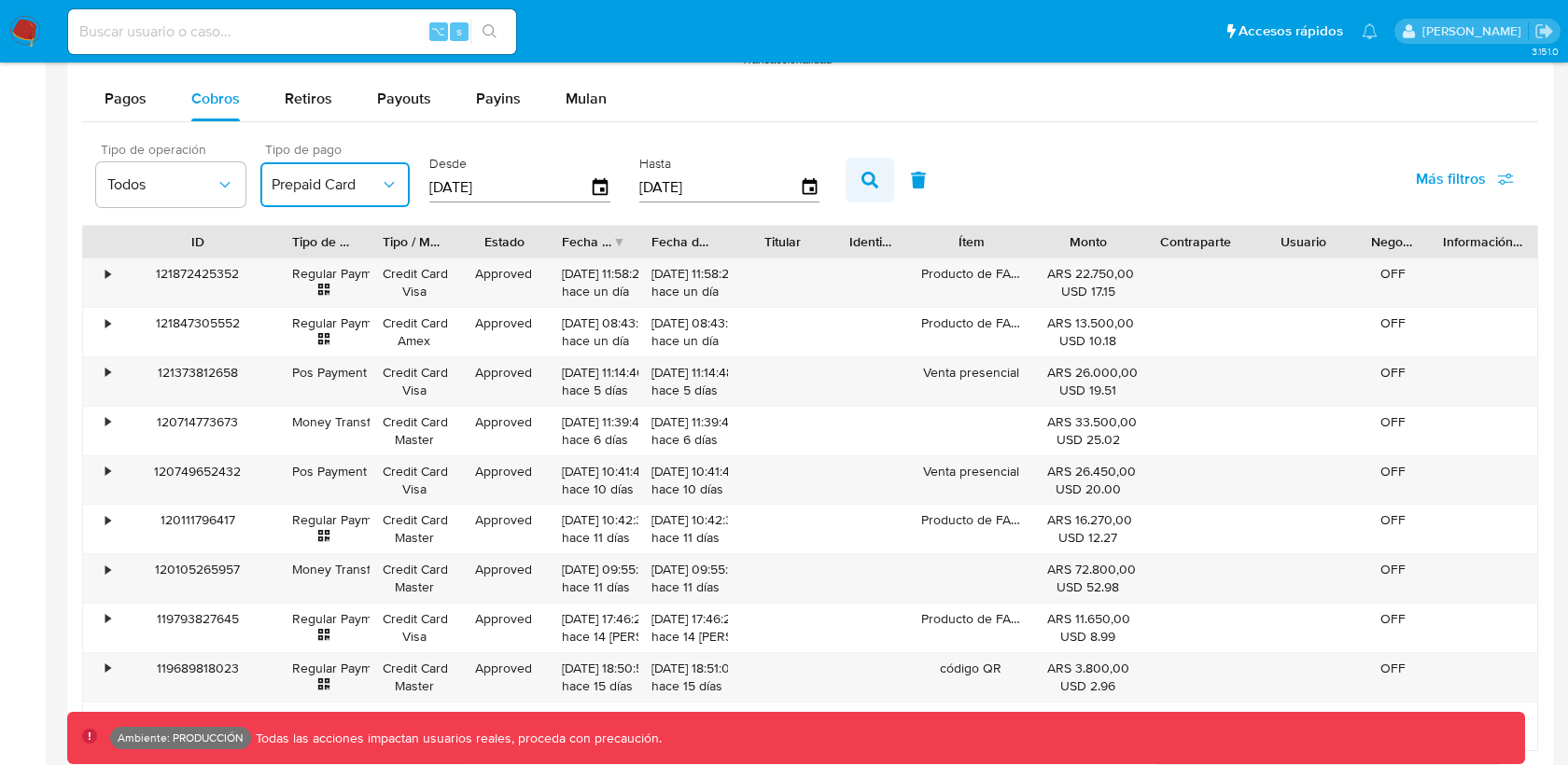
click at [862, 179] on icon "button" at bounding box center [870, 180] width 17 height 17
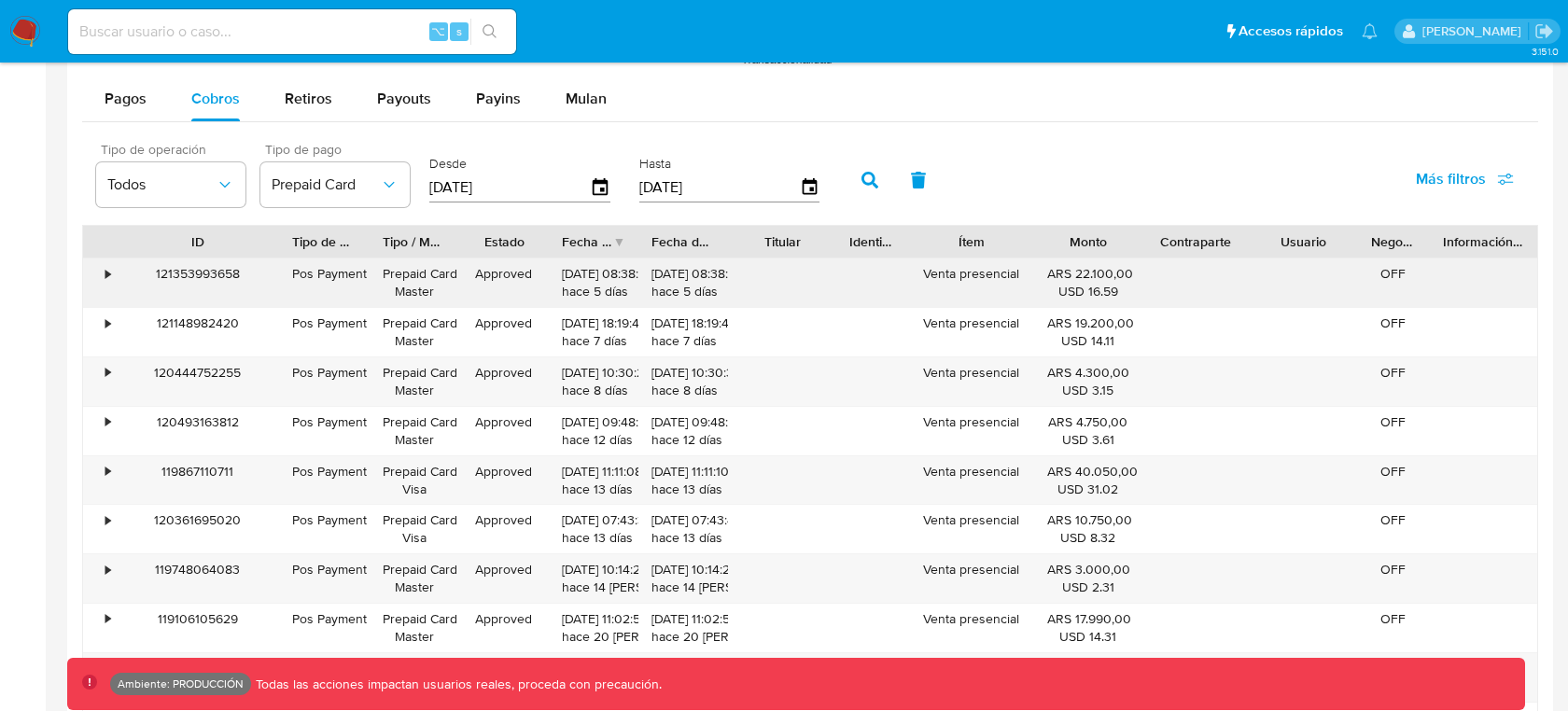
click at [103, 265] on div "•" at bounding box center [99, 282] width 33 height 49
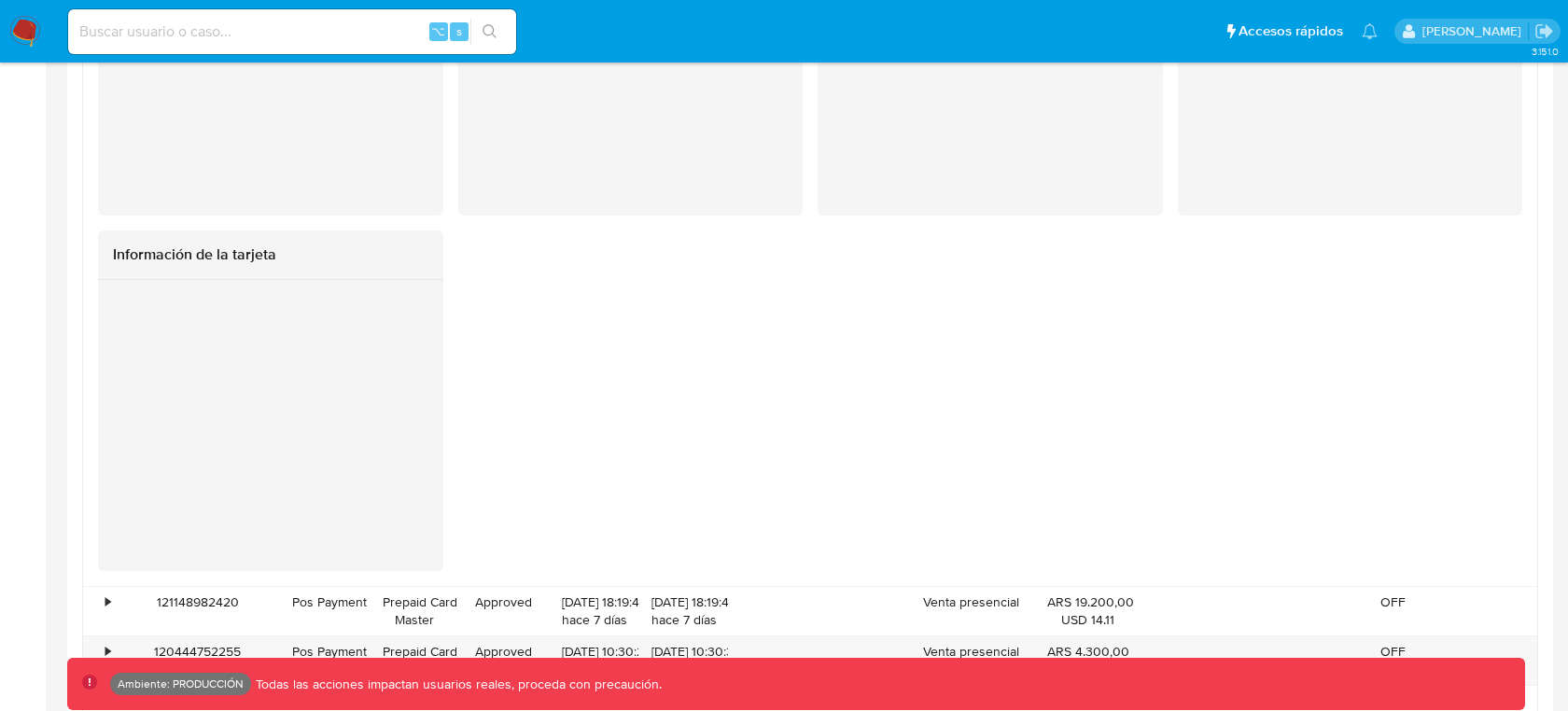
scroll to position [2047, 0]
click at [316, 532] on div "Información de la tarjeta" at bounding box center [271, 399] width 345 height 341
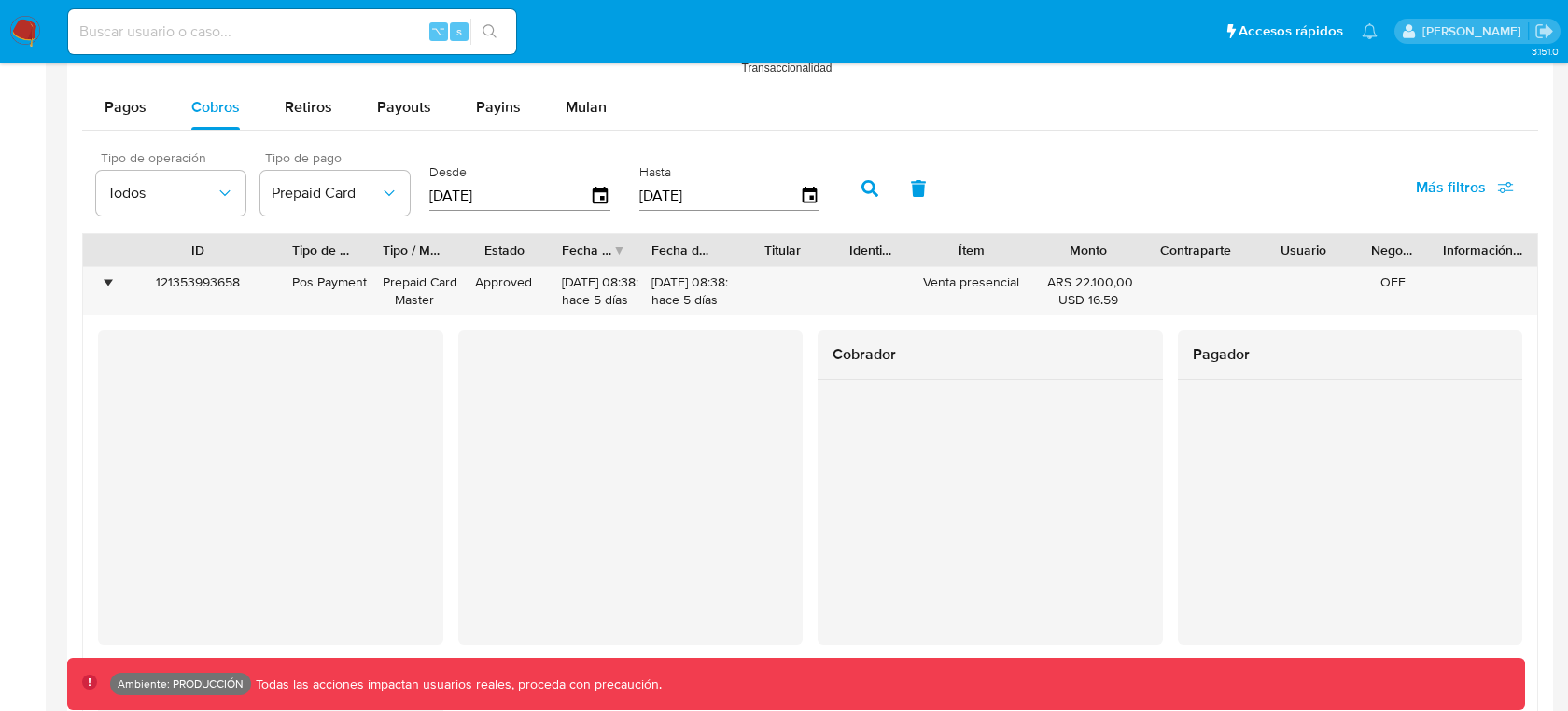
scroll to position [1598, 0]
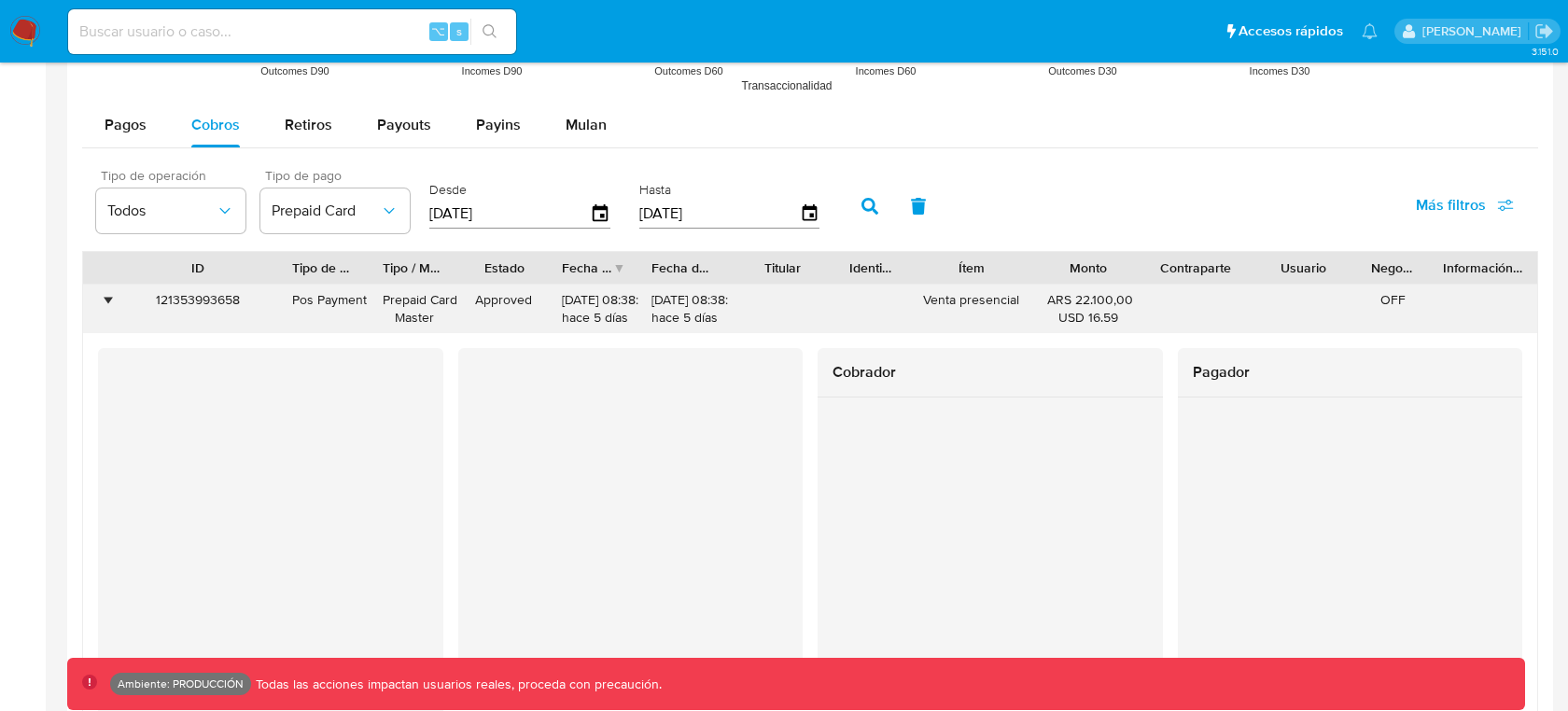
click at [110, 295] on div "•" at bounding box center [107, 300] width 5 height 18
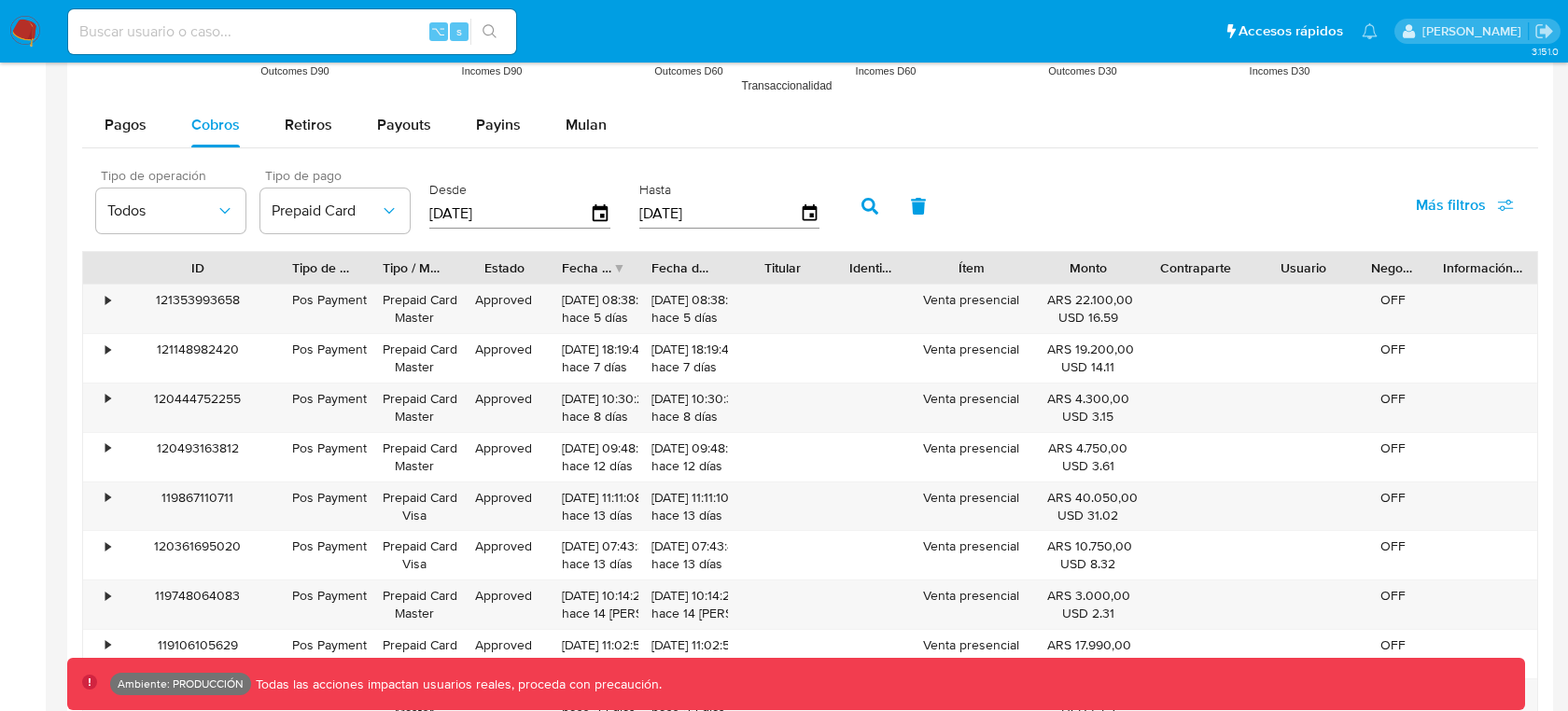
click at [927, 122] on div "Pagos Cobros Retiros Payouts Payins Mulan" at bounding box center [811, 124] width 1457 height 45
